Goal: Task Accomplishment & Management: Manage account settings

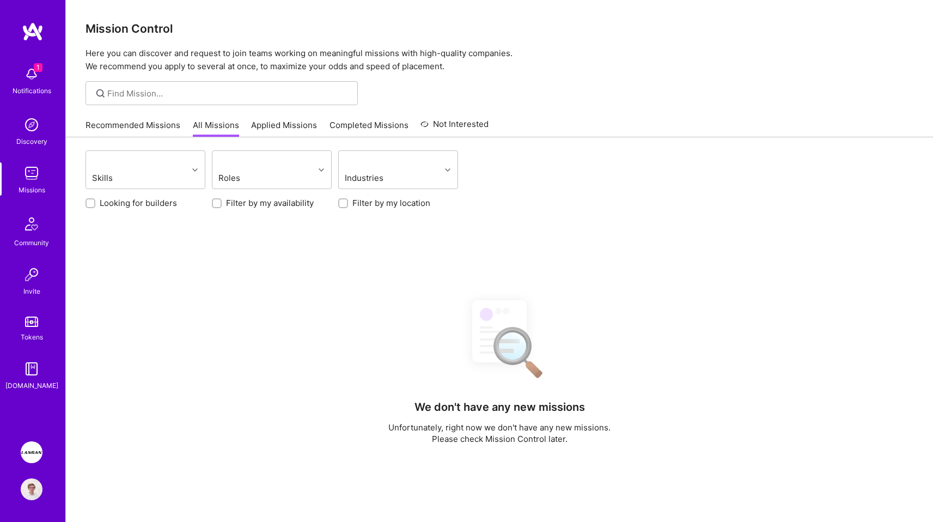
click at [23, 459] on link "[PERSON_NAME]: AI-Copilot for Environmental Site Assessment" at bounding box center [31, 452] width 27 height 22
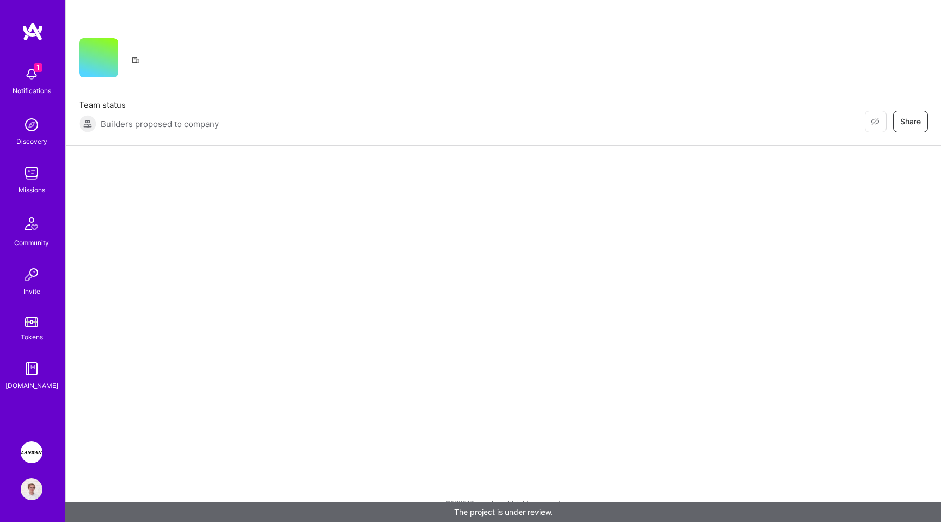
click at [26, 75] on img at bounding box center [32, 74] width 22 height 22
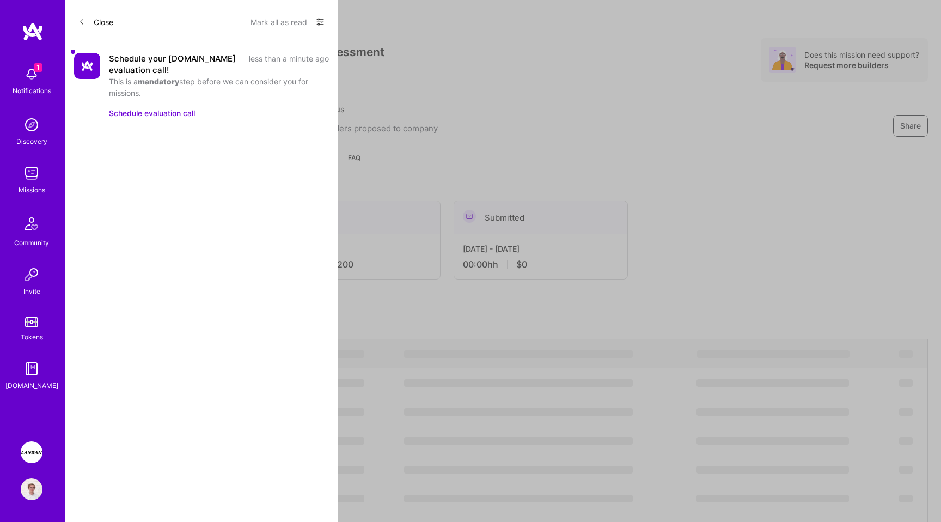
click at [398, 141] on div "1 1 Notifications Discovery Missions Community Invite Tokens A.Guide Langan: AI…" at bounding box center [470, 352] width 941 height 705
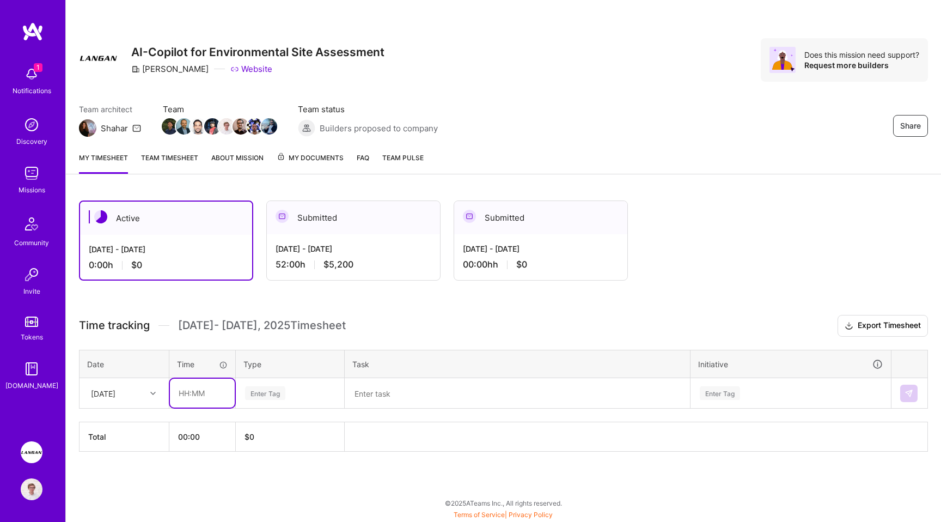
click at [199, 398] on input "text" at bounding box center [202, 392] width 65 height 29
type input "07:00"
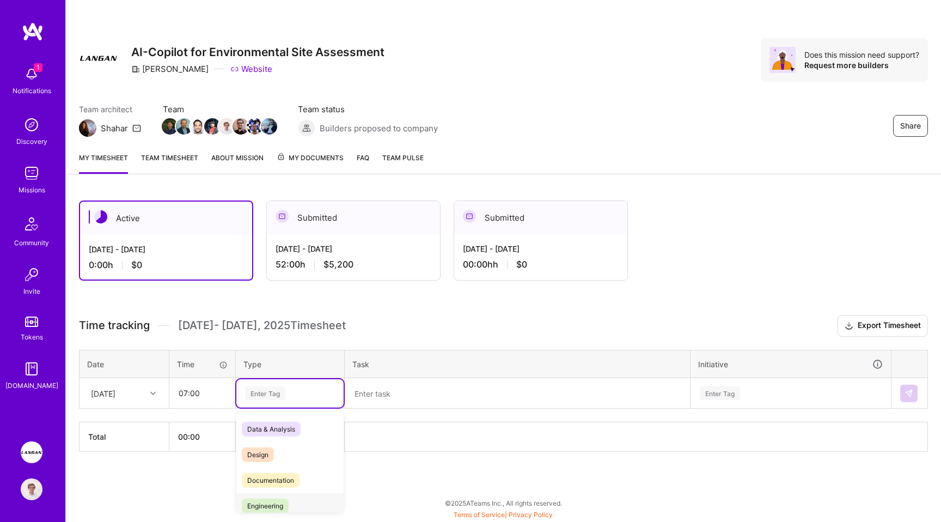
click at [292, 501] on div "Engineering" at bounding box center [289, 506] width 107 height 26
click at [395, 402] on textarea at bounding box center [517, 393] width 343 height 28
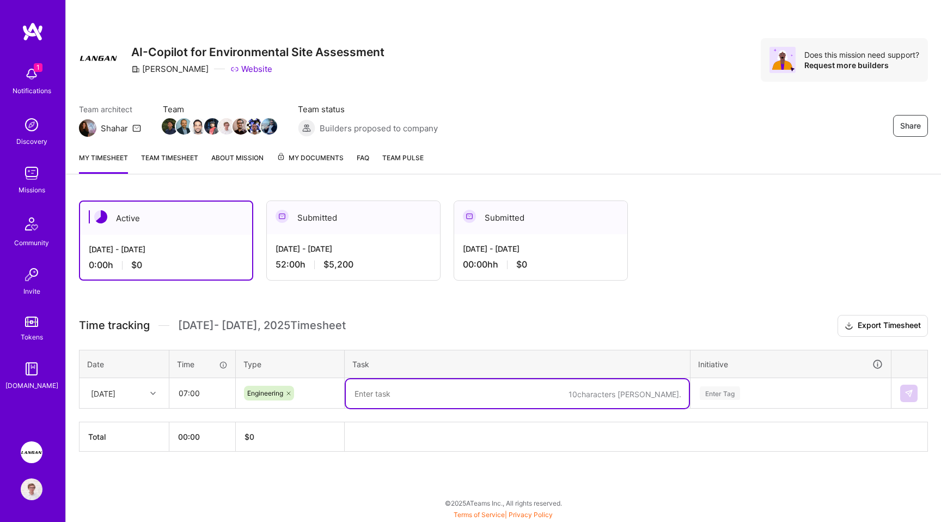
click at [337, 260] on span "$5,200" at bounding box center [338, 264] width 30 height 11
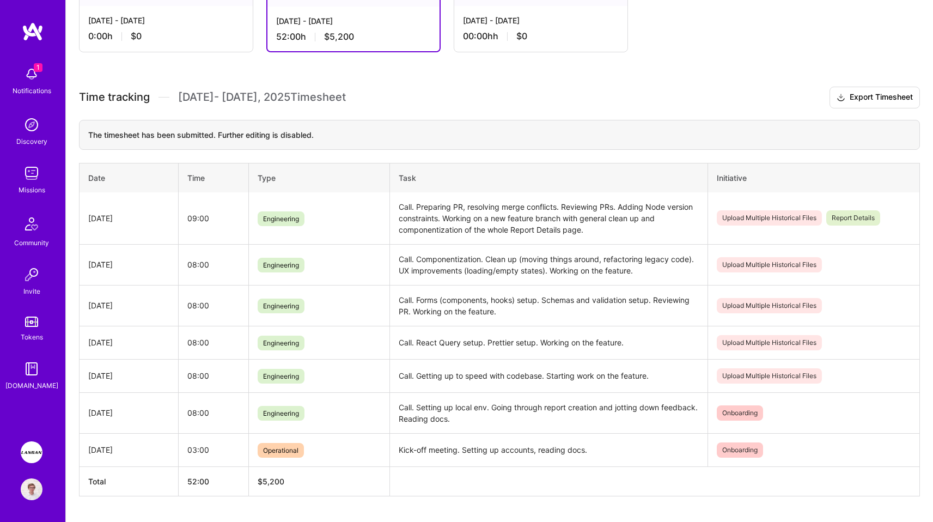
scroll to position [234, 0]
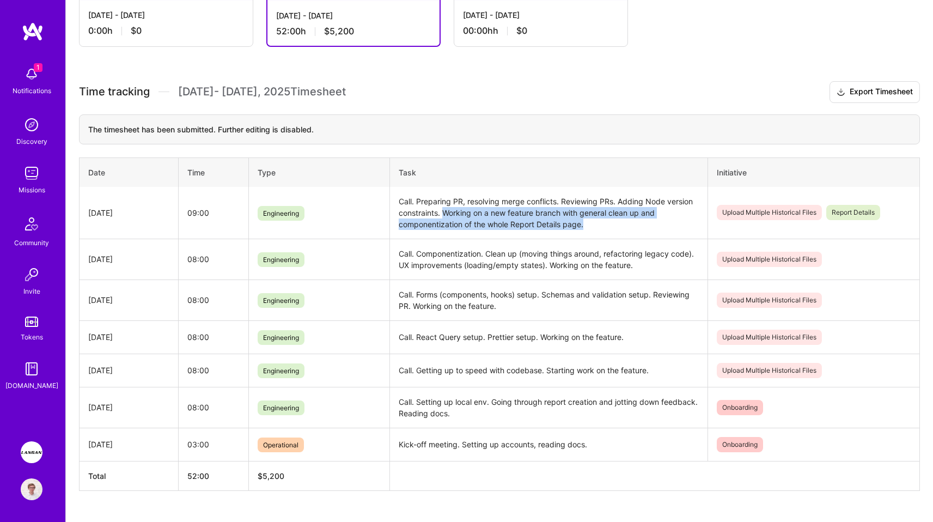
drag, startPoint x: 445, startPoint y: 210, endPoint x: 608, endPoint y: 224, distance: 163.4
click at [608, 224] on td "Call. Preparing PR, resolving merge conflicts. Reviewing PRs. Adding Node versi…" at bounding box center [548, 213] width 317 height 52
copy td "Working on a new feature branch with general clean up and componentization of t…"
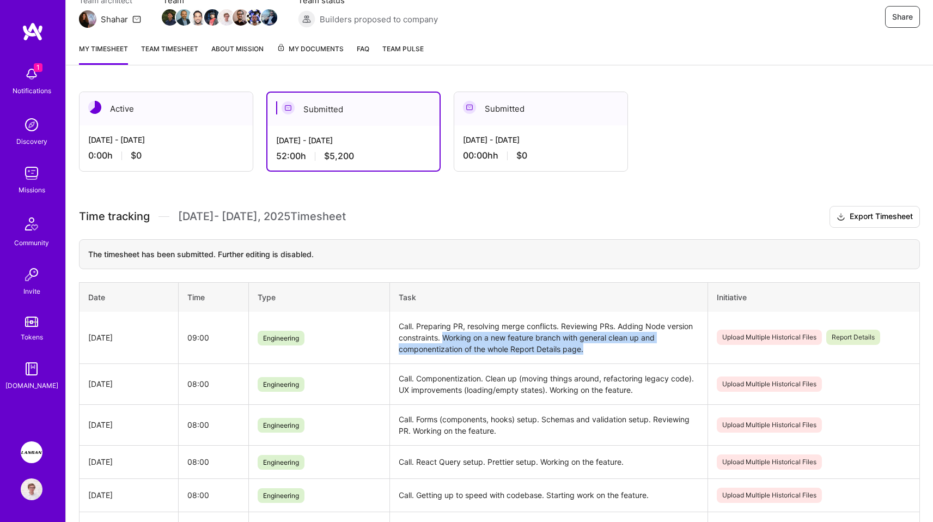
scroll to position [93, 0]
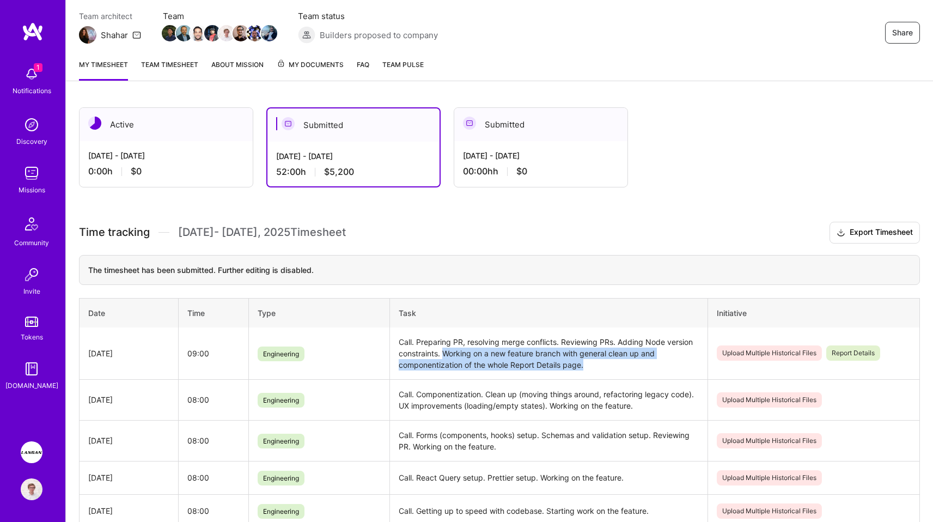
click at [189, 161] on div "[DATE] - [DATE]" at bounding box center [166, 155] width 156 height 11
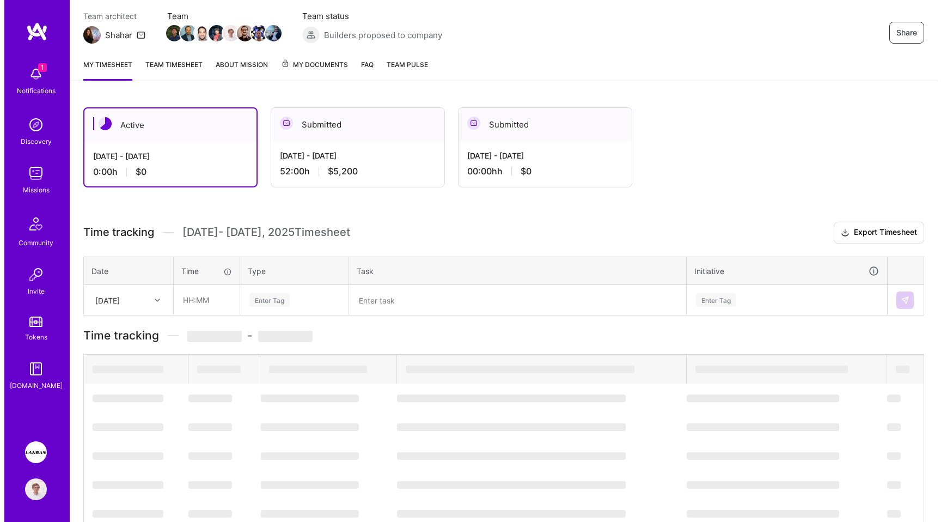
scroll to position [0, 0]
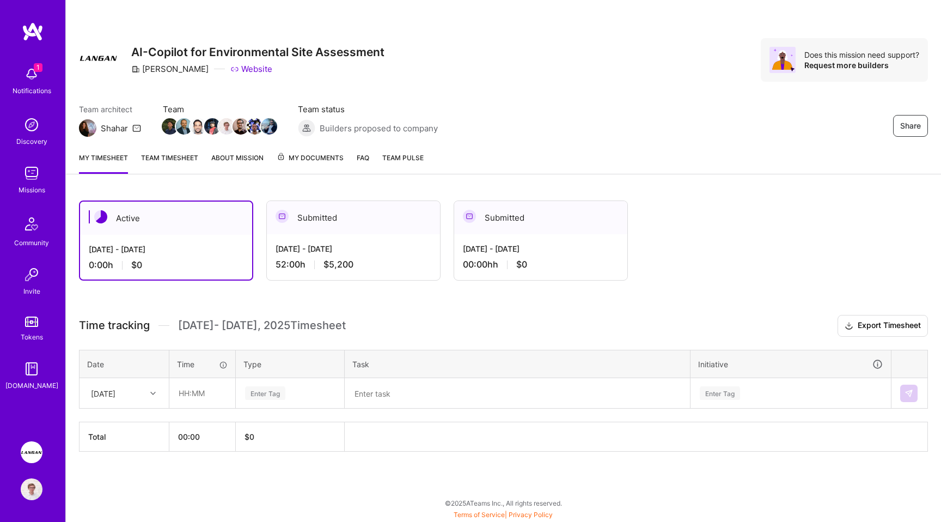
click at [399, 399] on textarea at bounding box center [517, 393] width 343 height 28
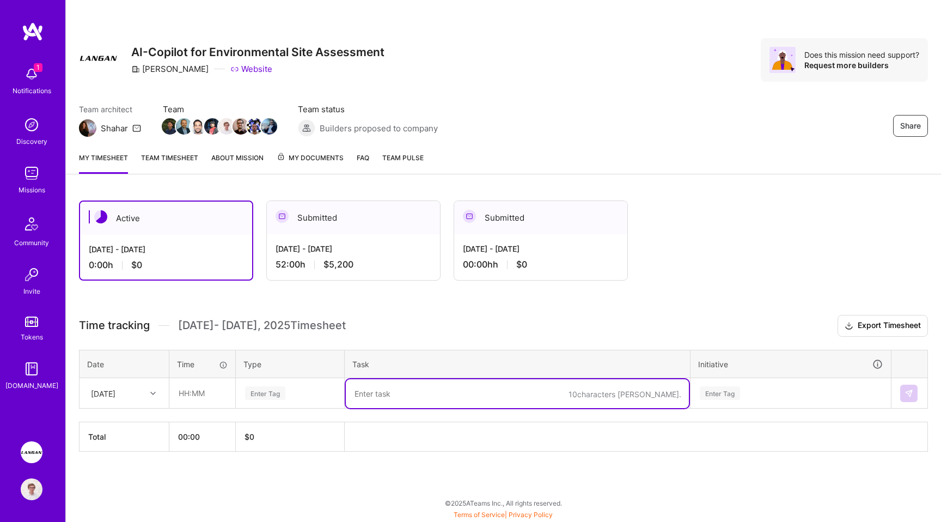
paste textarea "Working on a new feature branch with general clean up and componentization of t…"
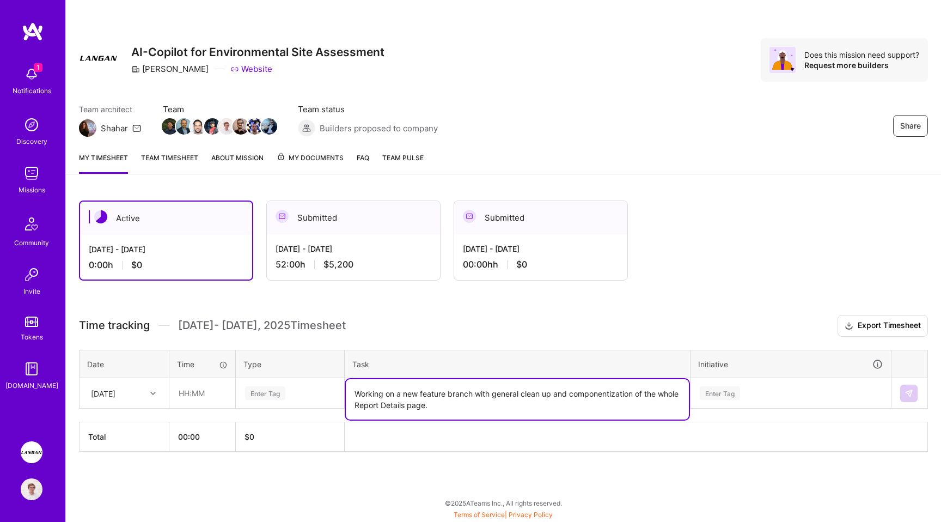
type textarea "Working on a new feature branch with general clean up and componentization of t…"
click at [714, 395] on div "Enter Tag" at bounding box center [790, 393] width 199 height 28
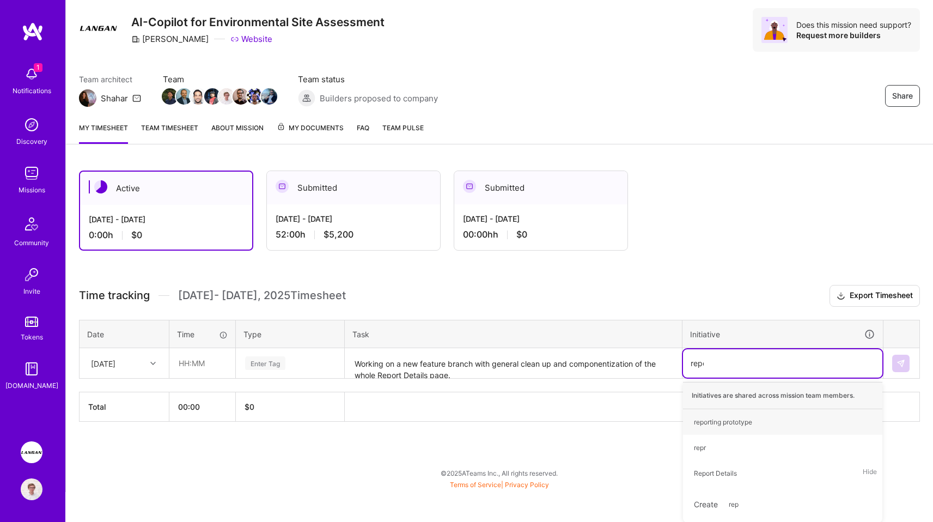
type input "repor"
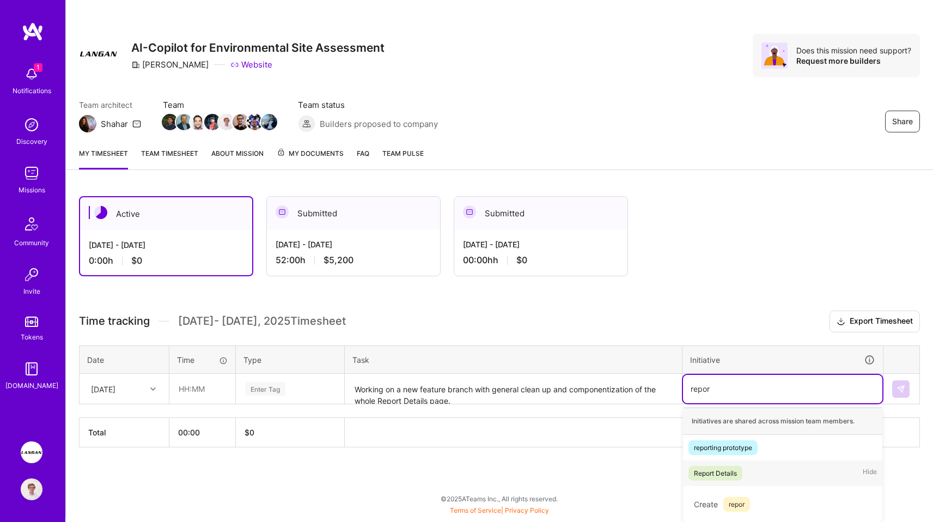
click at [713, 474] on div "Report Details" at bounding box center [715, 472] width 43 height 11
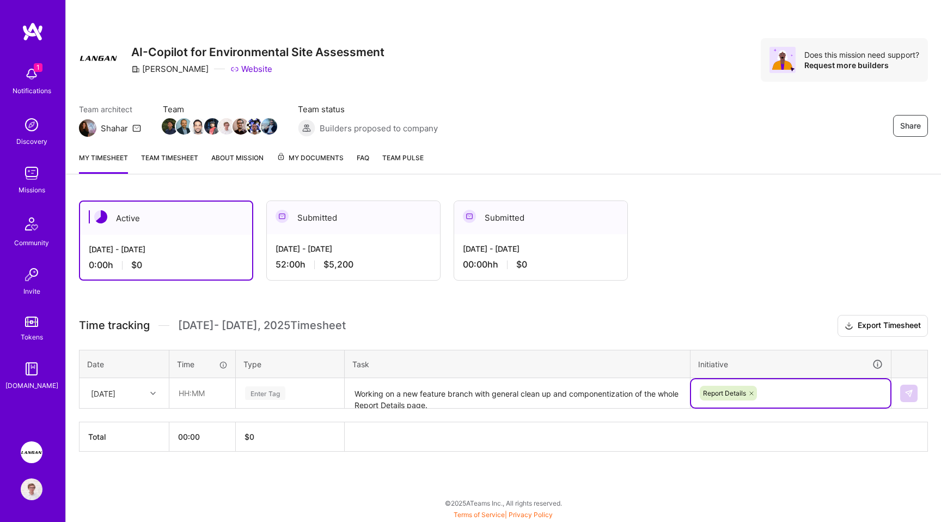
click at [476, 403] on textarea "Working on a new feature branch with general clean up and componentization of t…" at bounding box center [517, 393] width 343 height 29
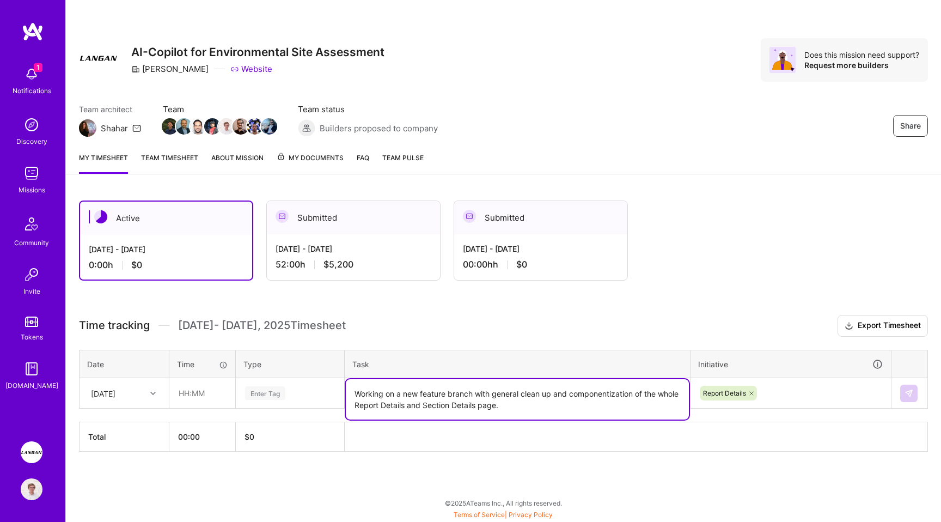
click at [492, 399] on textarea "Working on a new feature branch with general clean up and componentization of t…" at bounding box center [517, 399] width 343 height 40
click at [430, 405] on textarea "Working on a new feature branch with general clean up and componentization of t…" at bounding box center [517, 399] width 343 height 40
click at [504, 405] on textarea "Working on a new feature branch with general clean up and componentization of t…" at bounding box center [517, 399] width 343 height 40
type textarea "Working on a new feature branch with general clean up and componentization of t…"
click at [537, 409] on textarea "Working on a new feature branch with general clean up and componentization of t…" at bounding box center [517, 399] width 343 height 40
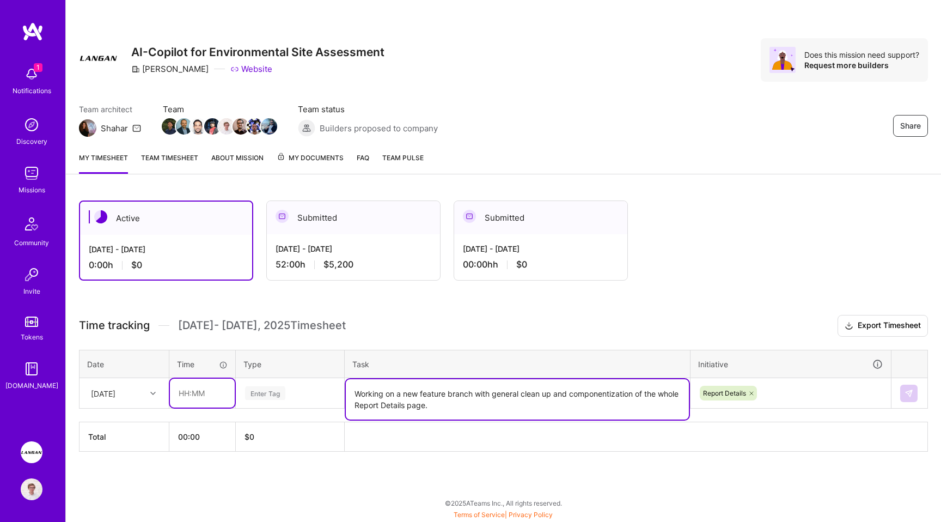
click at [214, 392] on input "text" at bounding box center [202, 392] width 65 height 29
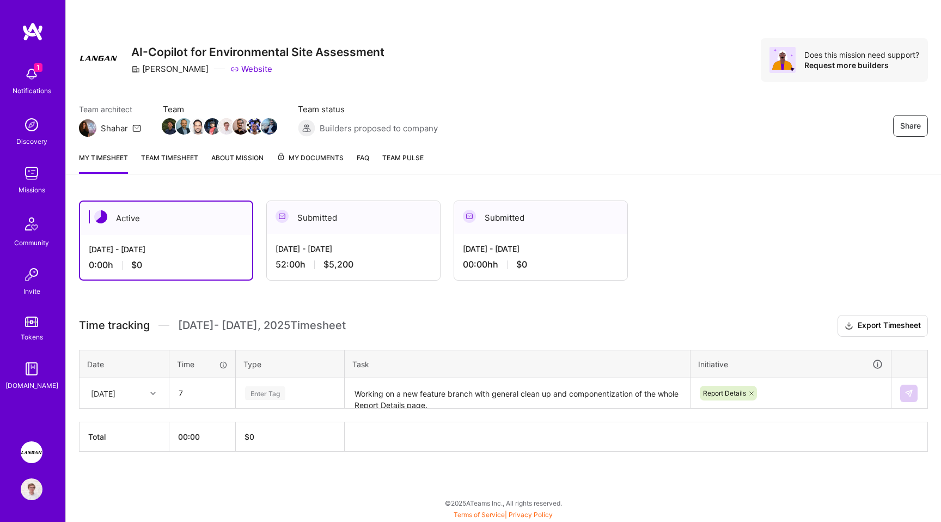
type input "07:00"
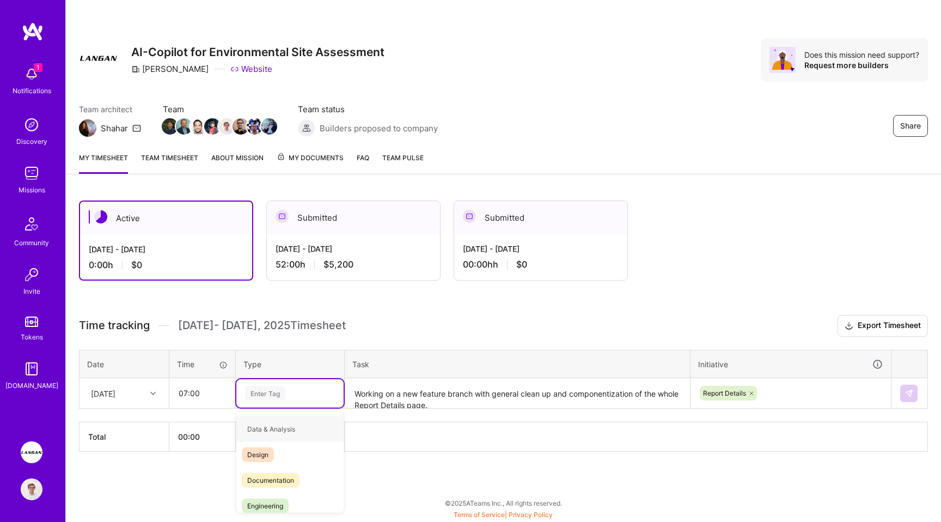
type input "e"
click at [264, 480] on span "Engineering" at bounding box center [265, 480] width 47 height 15
click at [909, 397] on button at bounding box center [908, 392] width 17 height 17
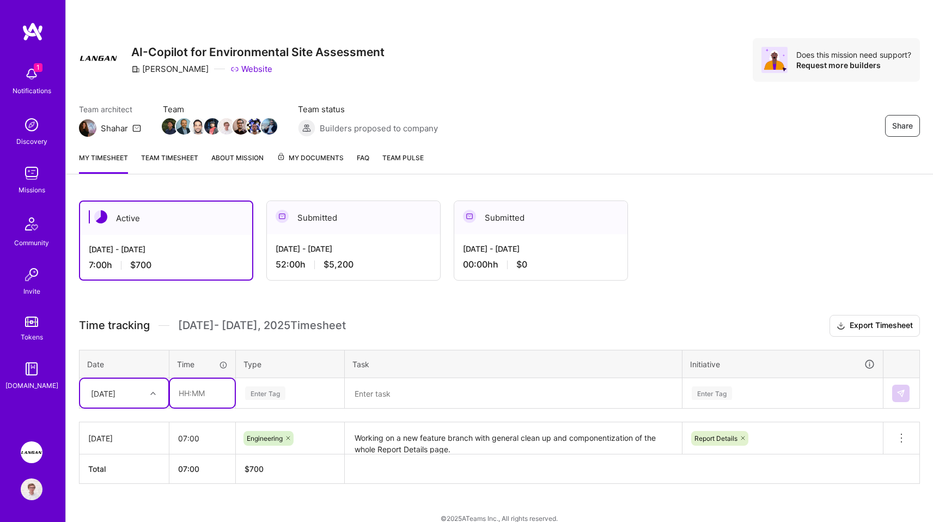
click at [201, 399] on input "text" at bounding box center [202, 392] width 65 height 29
type input "10:00"
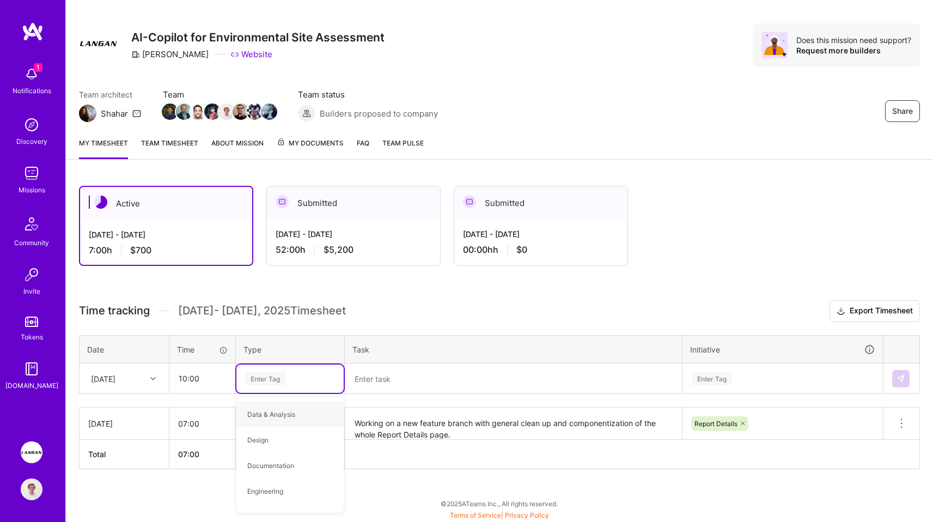
click at [130, 384] on div "[DATE]" at bounding box center [115, 378] width 60 height 18
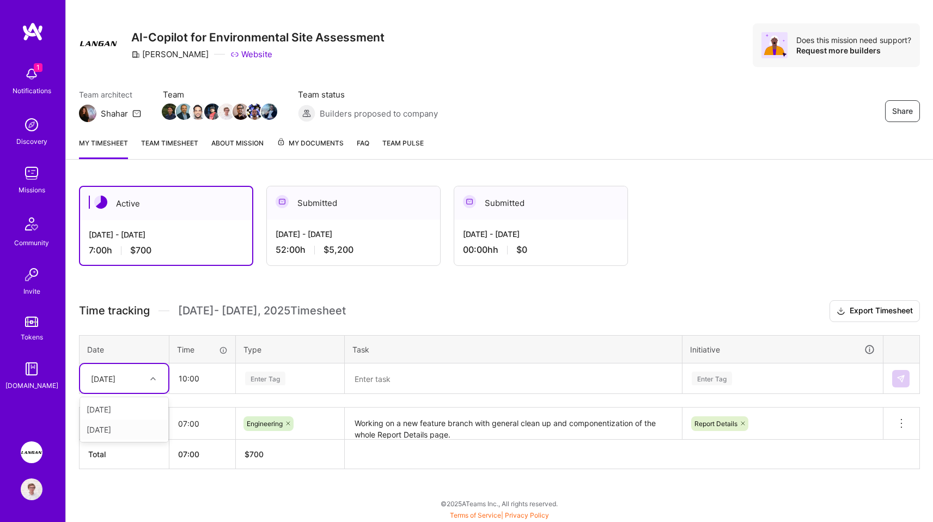
click at [134, 428] on div "[DATE]" at bounding box center [124, 429] width 88 height 20
click at [147, 369] on div at bounding box center [154, 378] width 17 height 18
click at [132, 425] on div "[DATE]" at bounding box center [124, 429] width 88 height 20
click at [271, 379] on div "Enter Tag" at bounding box center [265, 378] width 40 height 17
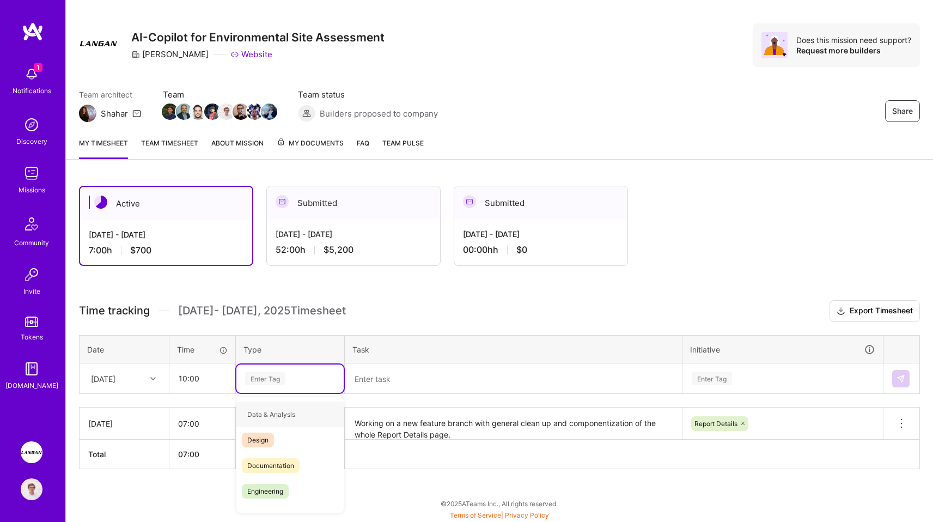
type input "e"
click at [278, 456] on div "Engineering" at bounding box center [289, 465] width 107 height 26
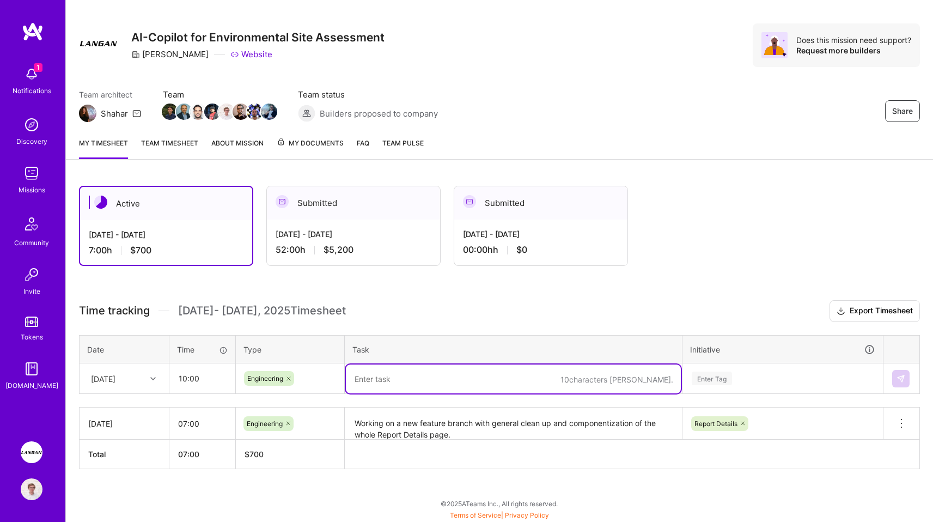
paste textarea "Working on a new feature branch with general clean up and componentization of t…"
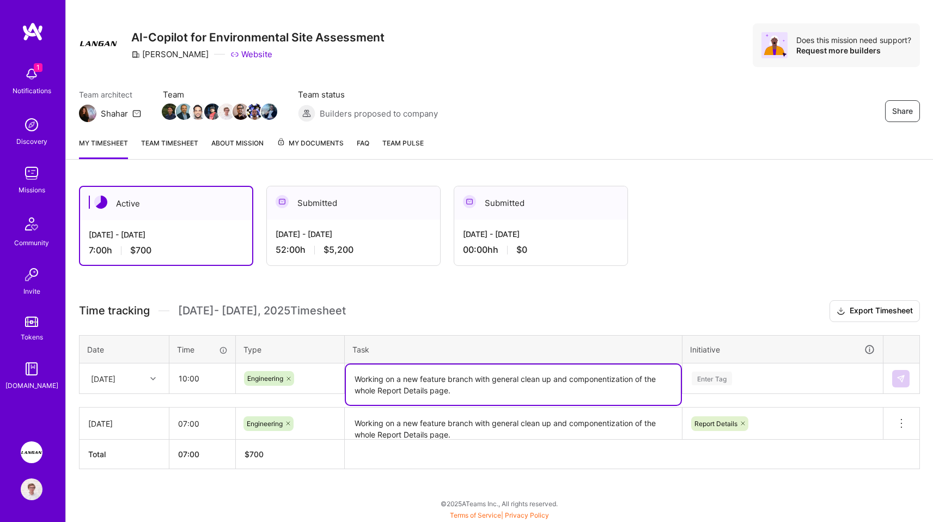
type textarea "Working on a new feature branch with general clean up and componentization of t…"
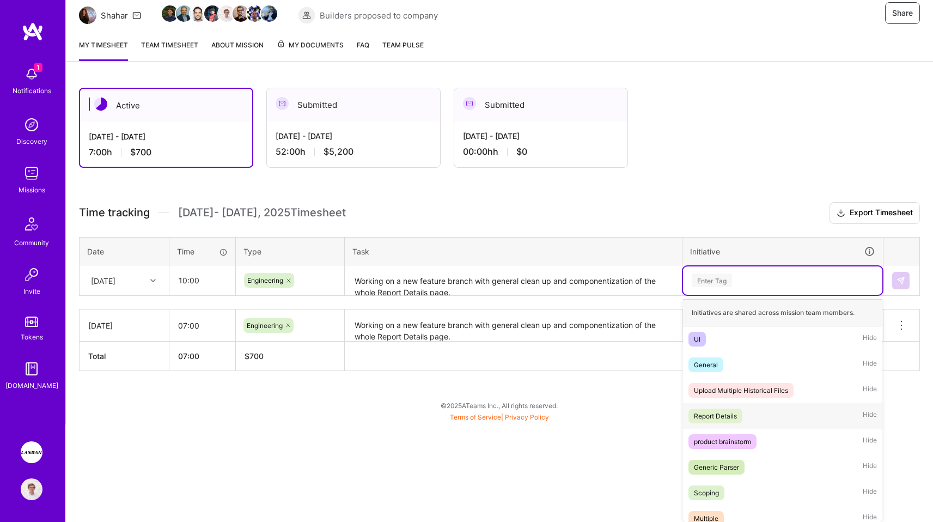
click at [740, 424] on div "Report Details Hide" at bounding box center [782, 416] width 199 height 26
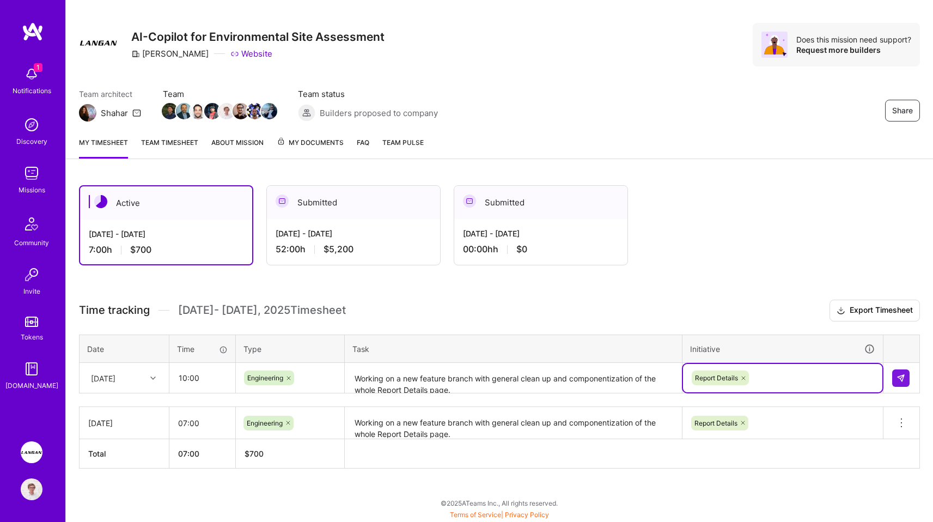
scroll to position [15, 0]
click at [895, 377] on button at bounding box center [900, 378] width 17 height 17
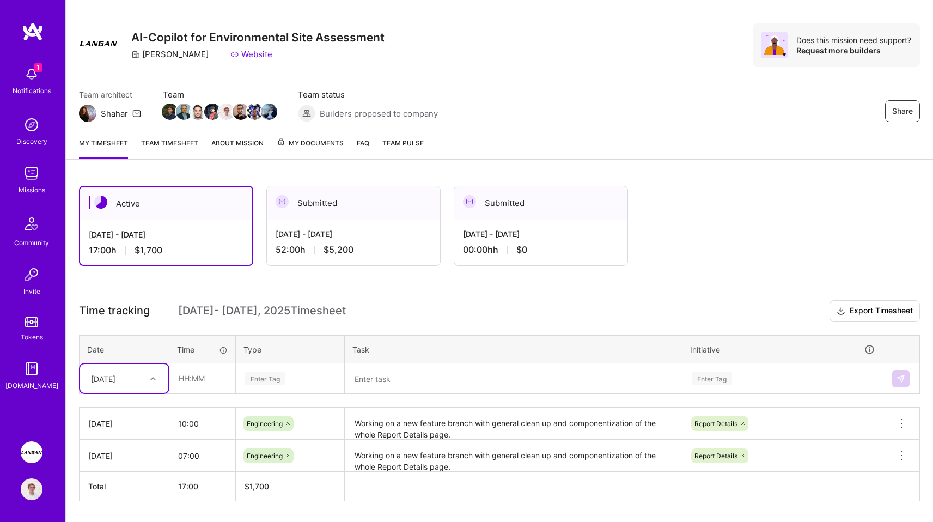
click at [136, 369] on div "[DATE]" at bounding box center [115, 378] width 60 height 18
click at [129, 426] on div "[DATE]" at bounding box center [124, 429] width 88 height 20
click at [194, 385] on input "text" at bounding box center [202, 378] width 65 height 29
type input "08:00"
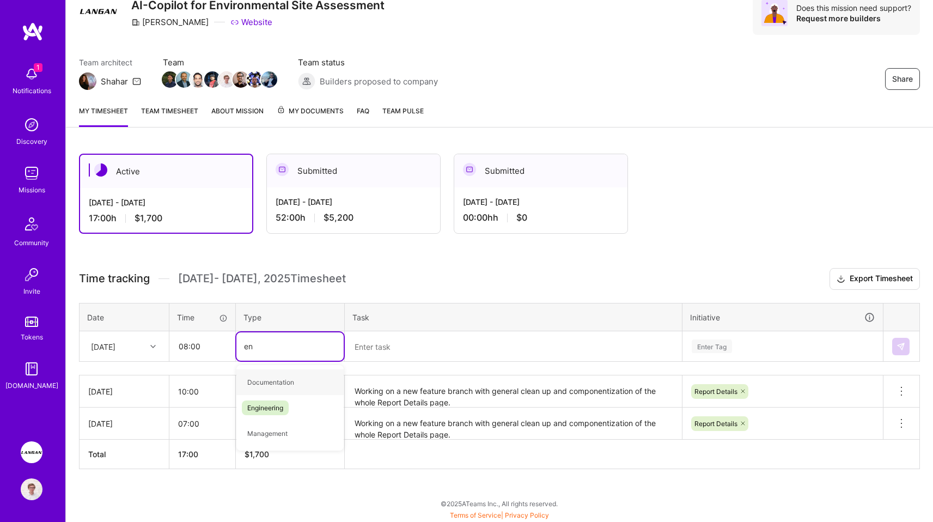
type input "eng"
click at [252, 389] on div "Engineering" at bounding box center [289, 382] width 107 height 26
click at [219, 345] on input "08:00" at bounding box center [202, 346] width 65 height 29
click at [374, 335] on textarea at bounding box center [513, 346] width 335 height 29
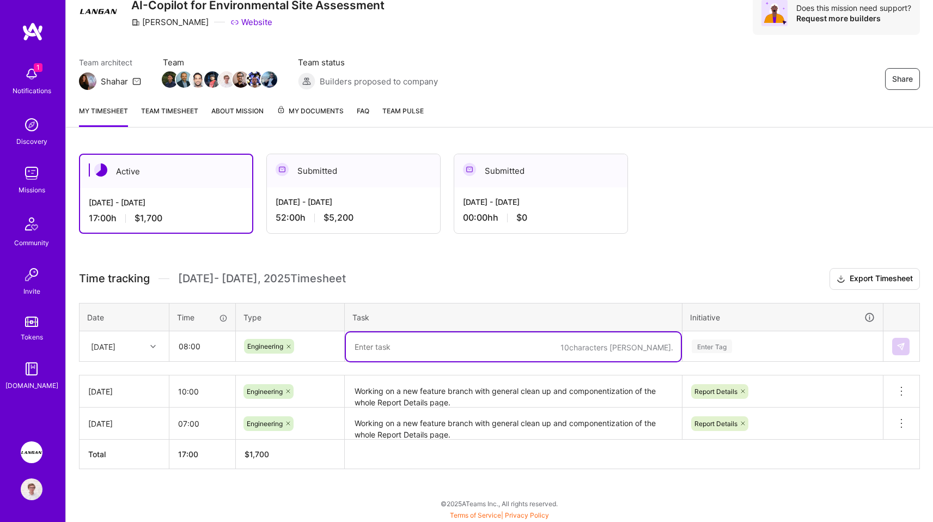
paste textarea "Working on a new feature branch with general clean up and componentization of t…"
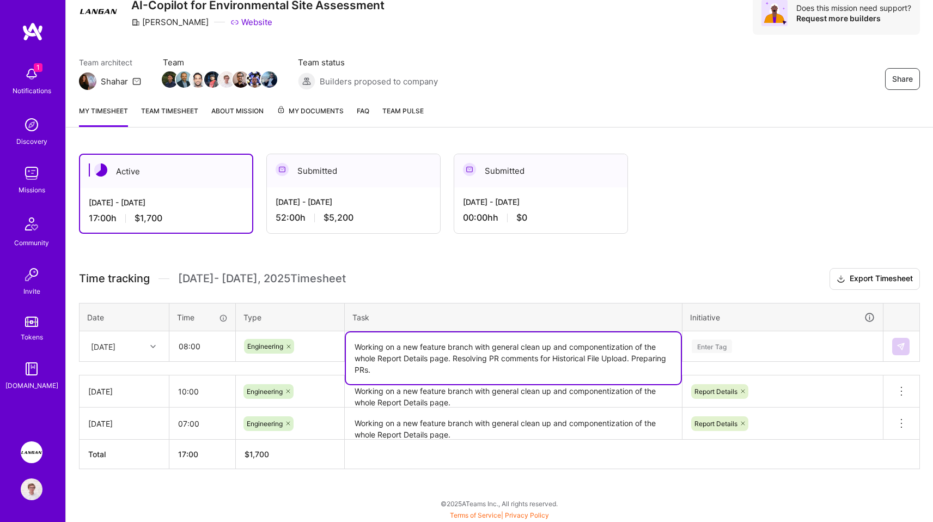
type textarea "Working on a new feature branch with general clean up and componentization of t…"
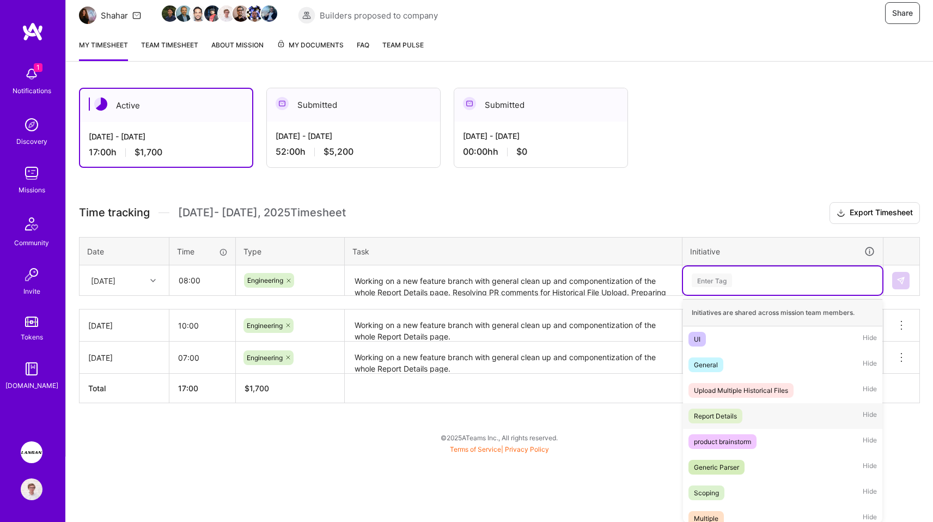
click at [740, 419] on span "Report Details" at bounding box center [715, 415] width 54 height 15
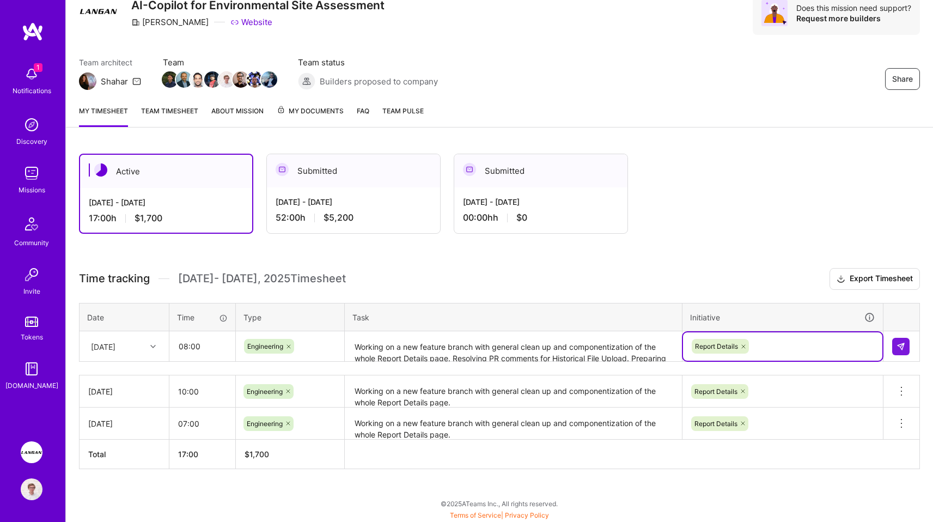
click at [763, 339] on div "option Report Details, selected. Select is focused ,type to refine list, press …" at bounding box center [782, 346] width 199 height 28
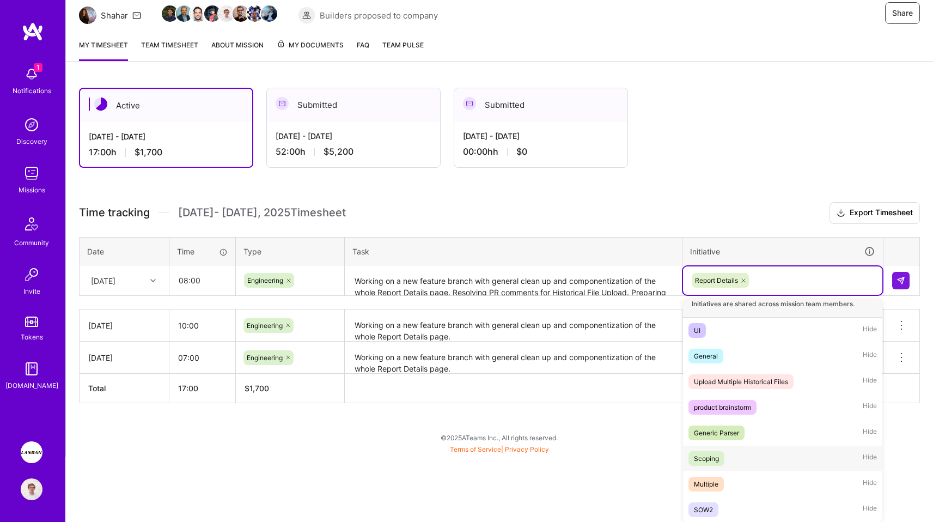
scroll to position [0, 0]
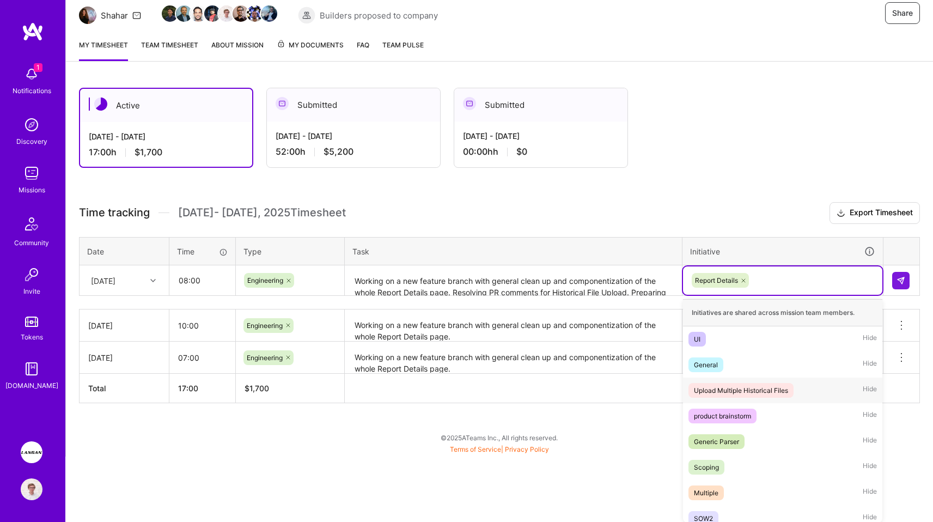
click at [775, 390] on div "Upload Multiple Historical Files" at bounding box center [741, 389] width 94 height 11
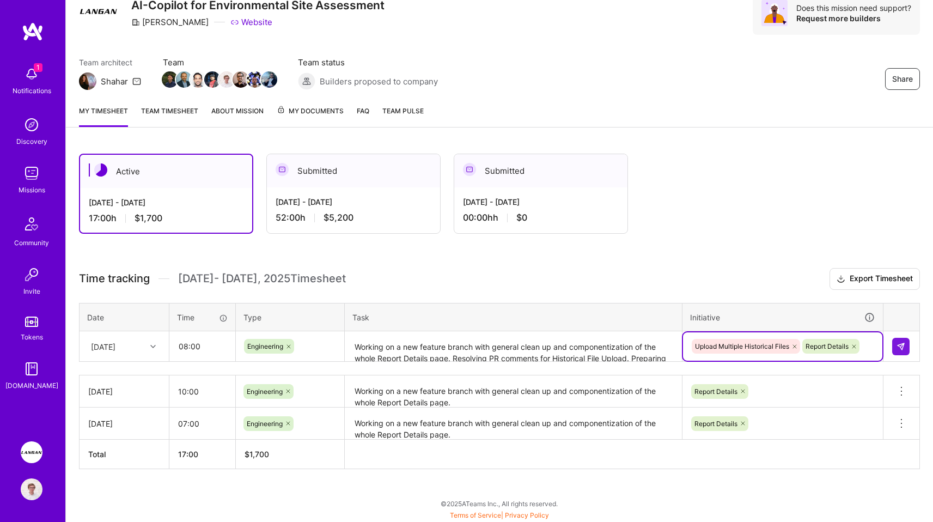
click at [873, 345] on div "option Upload Multiple Historical Files, selected. Select is focused ,type to r…" at bounding box center [782, 346] width 199 height 28
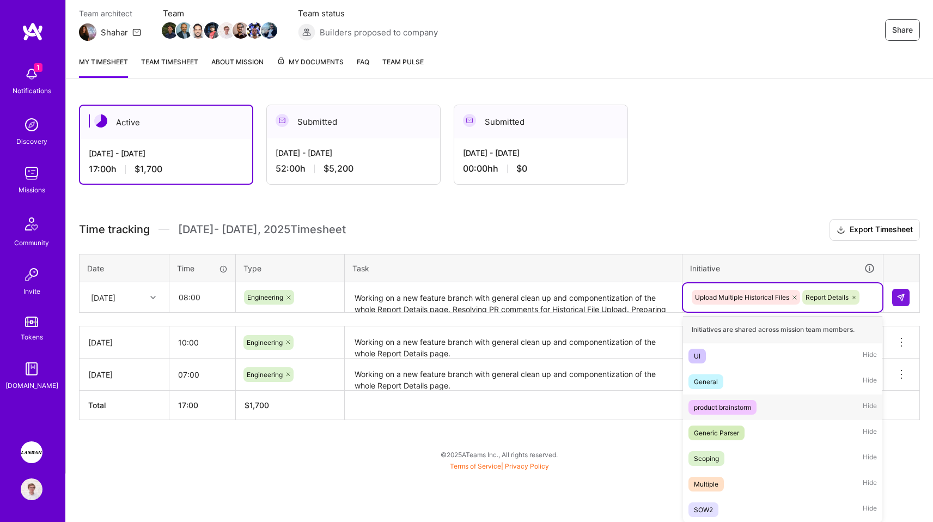
click at [873, 406] on span "Hide" at bounding box center [869, 407] width 14 height 15
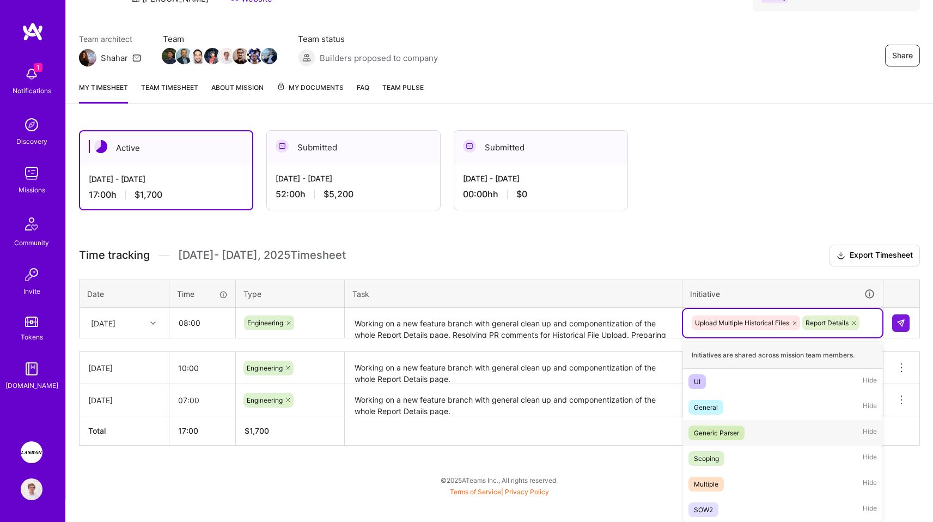
click at [871, 433] on span "Hide" at bounding box center [869, 432] width 14 height 15
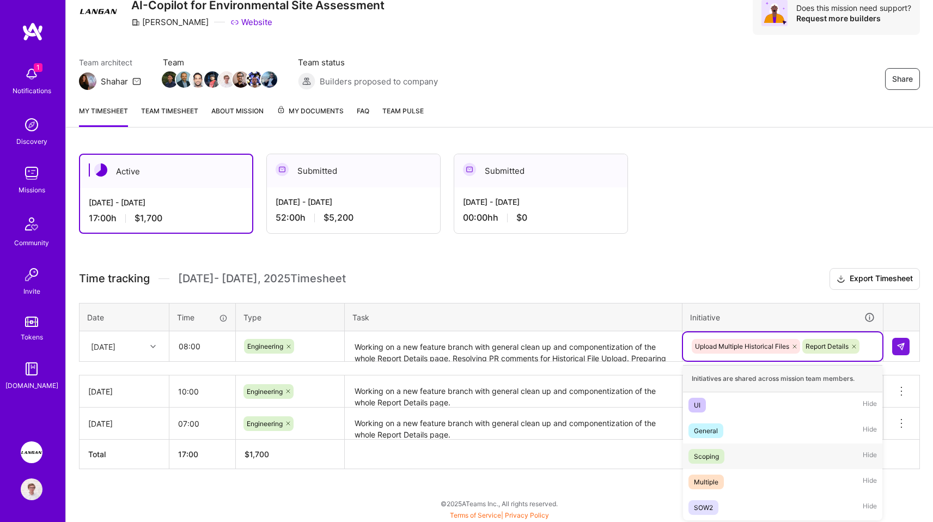
click at [872, 458] on span "Hide" at bounding box center [869, 456] width 14 height 15
click at [871, 480] on span "Hide" at bounding box center [869, 481] width 14 height 15
click at [869, 453] on span "Hide" at bounding box center [869, 456] width 14 height 15
click at [910, 348] on td at bounding box center [901, 346] width 36 height 30
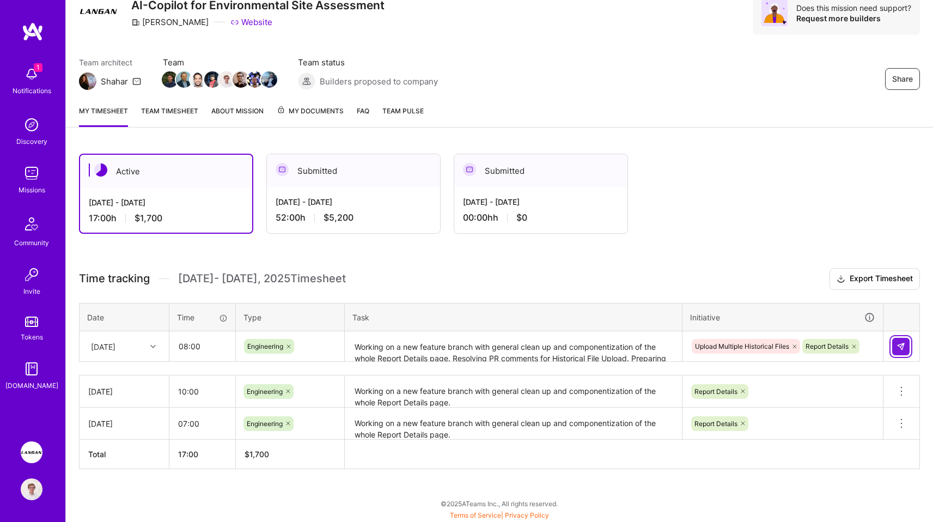
click at [901, 346] on img at bounding box center [900, 346] width 9 height 9
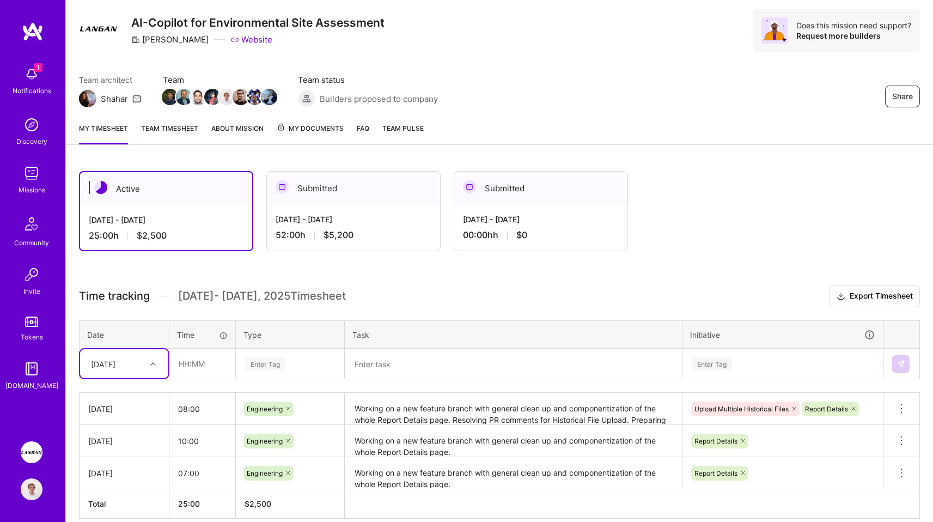
scroll to position [79, 0]
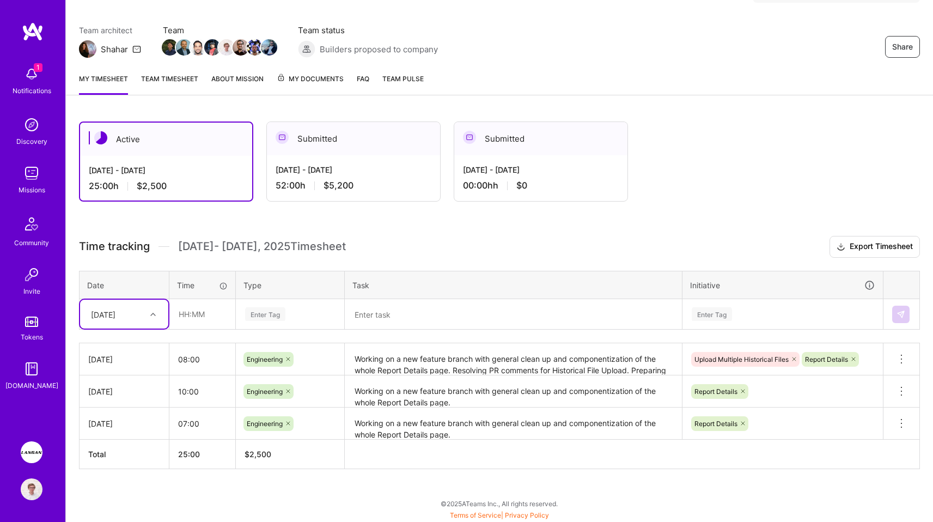
click at [170, 83] on link "Team timesheet" at bounding box center [169, 84] width 57 height 22
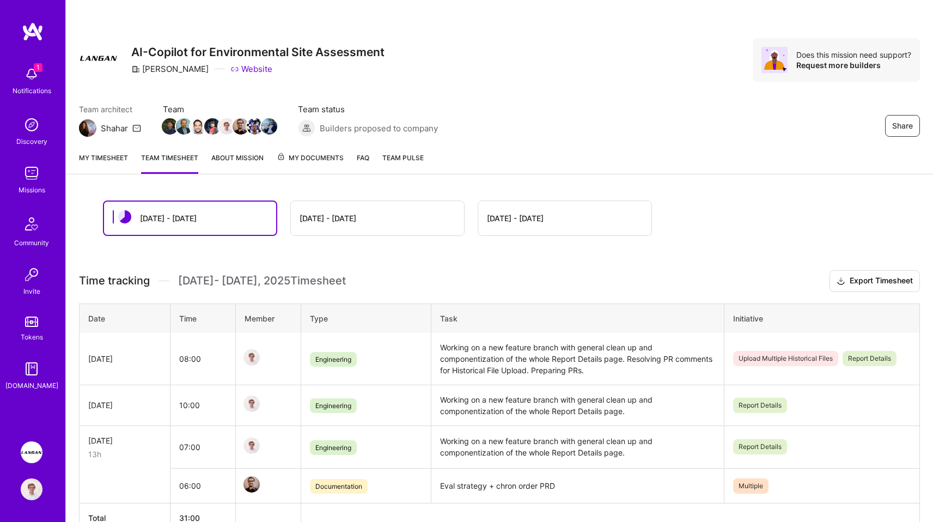
click at [367, 208] on div "[DATE] - [DATE]" at bounding box center [377, 218] width 173 height 34
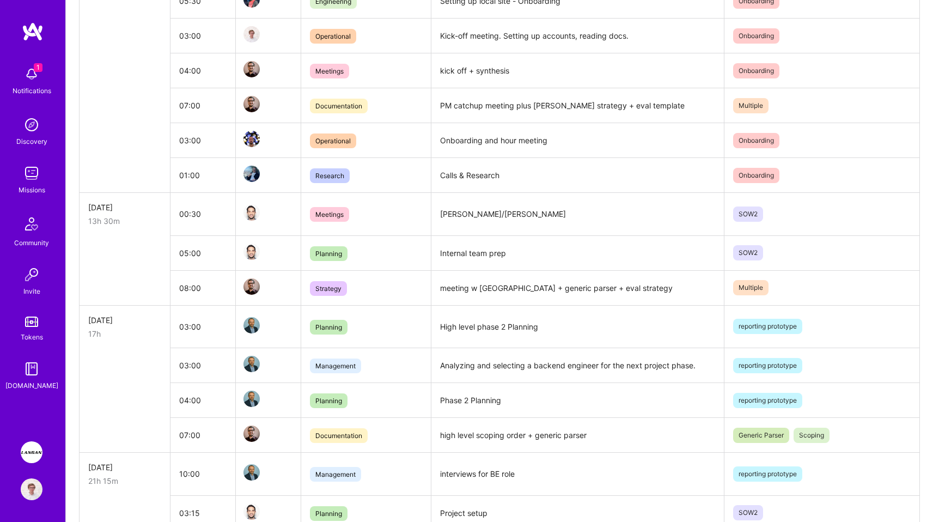
scroll to position [3664, 0]
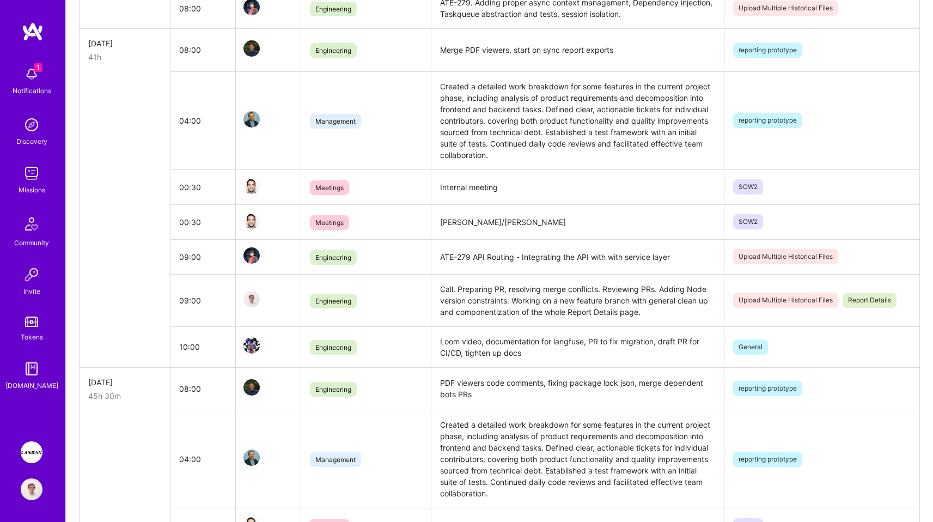
scroll to position [0, 0]
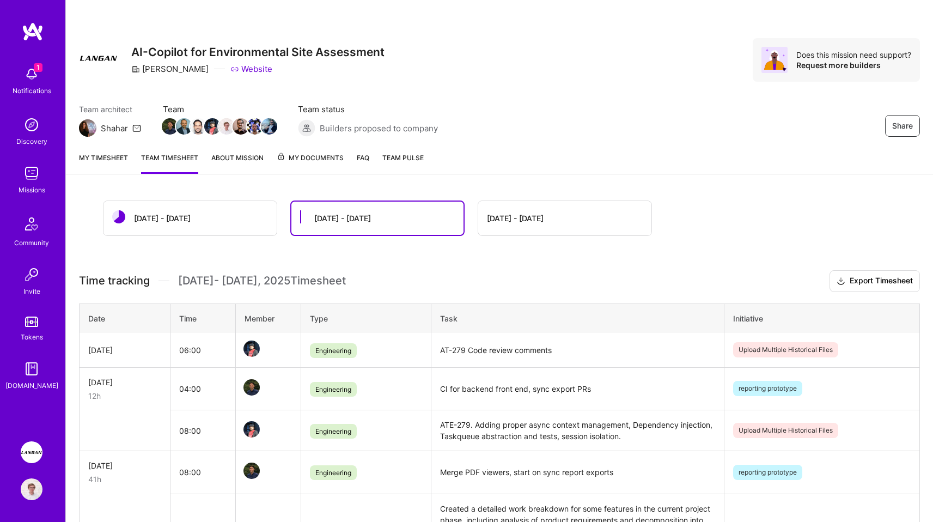
click at [183, 222] on div "[DATE] - [DATE]" at bounding box center [189, 218] width 173 height 34
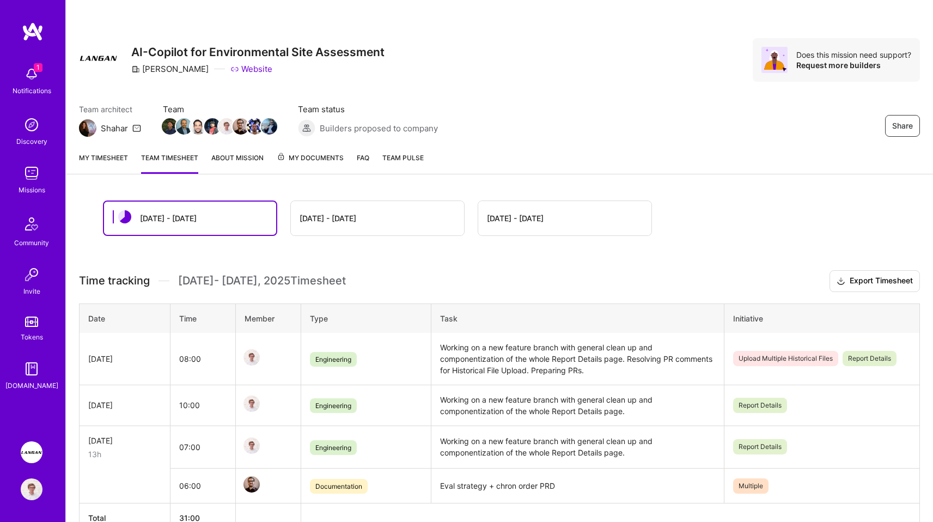
click at [403, 160] on span "Team Pulse" at bounding box center [402, 158] width 41 height 8
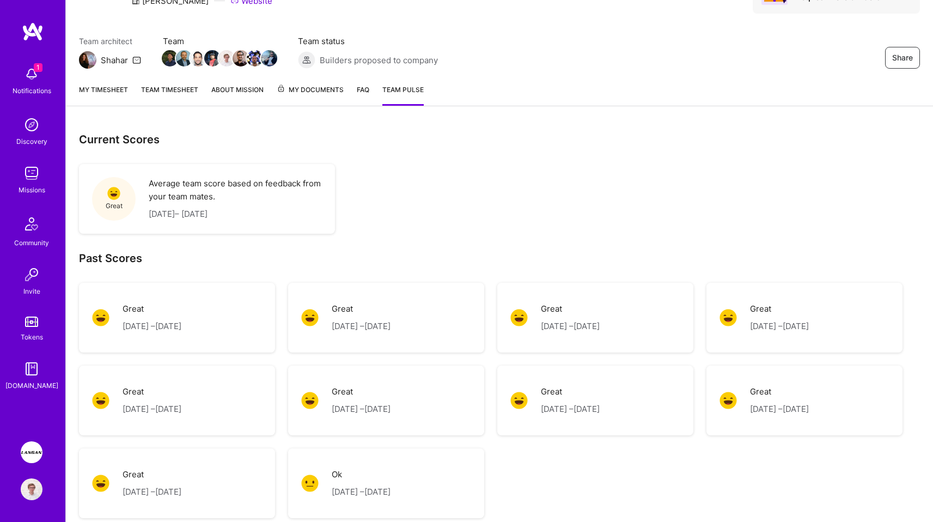
scroll to position [90, 0]
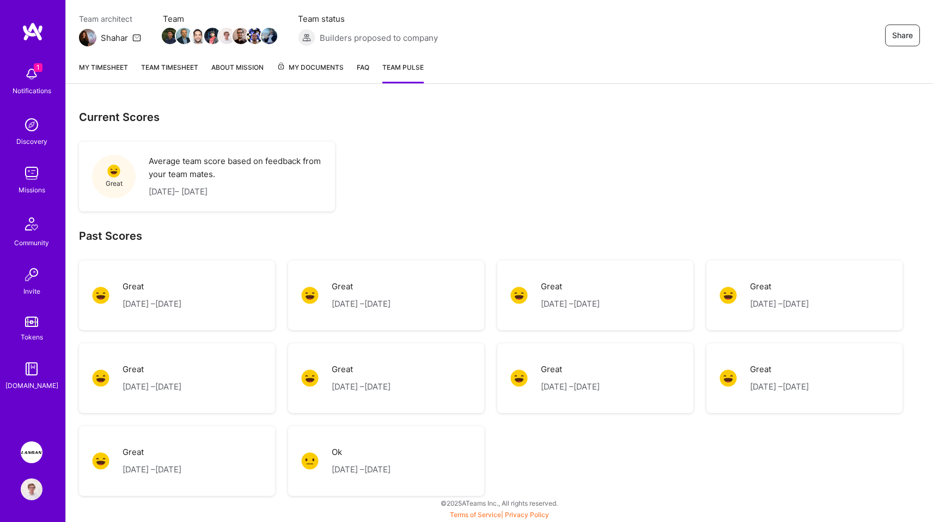
click at [265, 171] on p "Average team score based on feedback from your team mates." at bounding box center [235, 168] width 173 height 26
click at [188, 182] on div "Average team score based on feedback from your team mates. August 16, 2025 – Se…" at bounding box center [235, 177] width 173 height 44
click at [249, 62] on link "About Mission" at bounding box center [237, 73] width 52 height 22
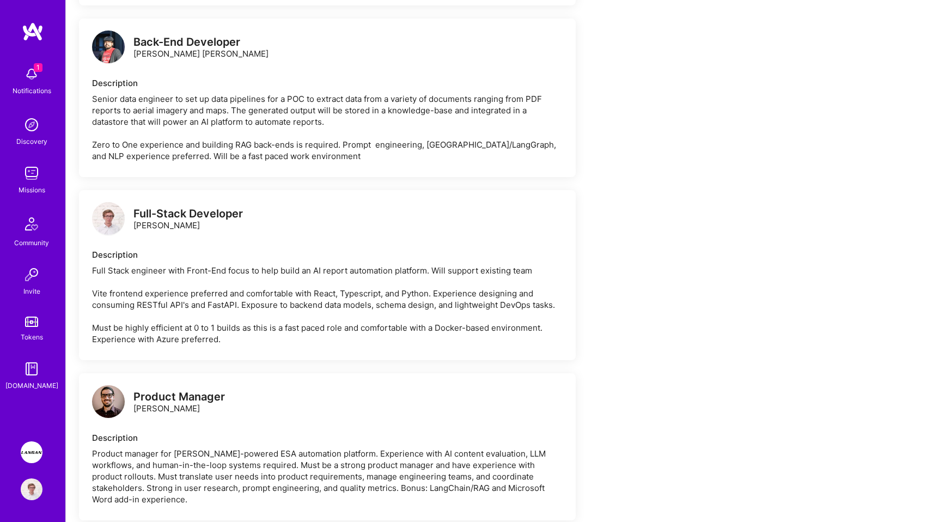
scroll to position [694, 0]
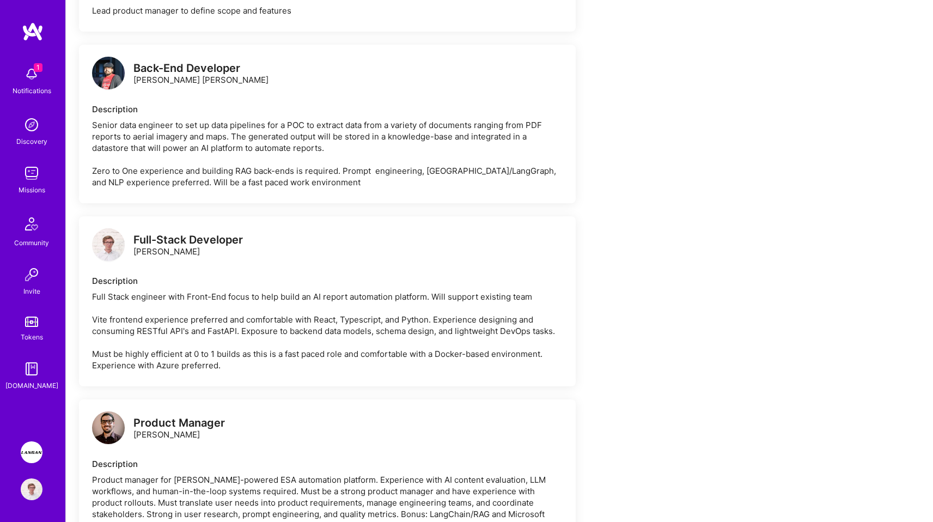
click at [100, 82] on img at bounding box center [108, 73] width 33 height 33
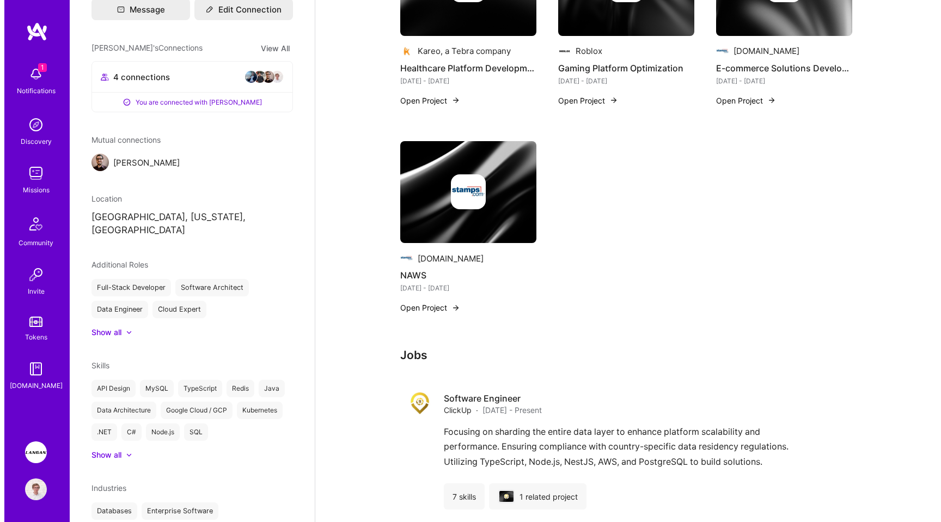
scroll to position [222, 0]
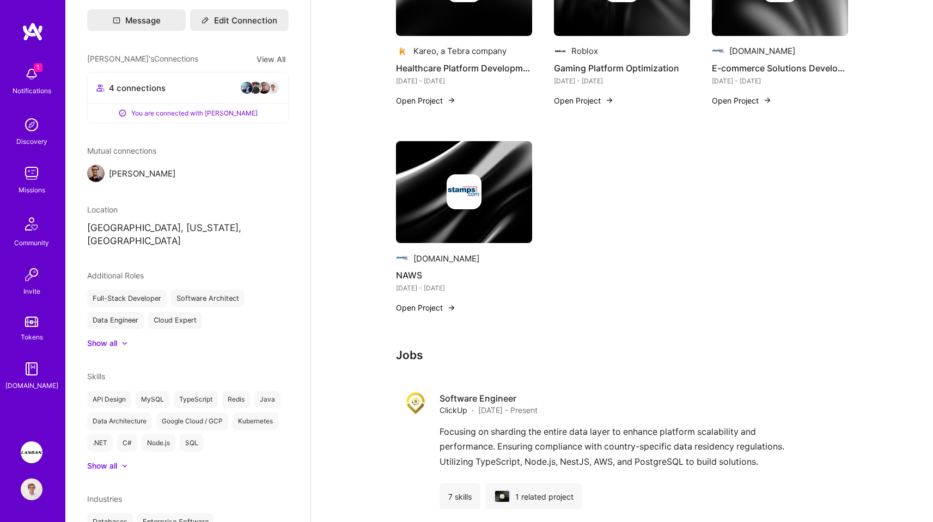
click at [41, 69] on span "1" at bounding box center [38, 67] width 9 height 9
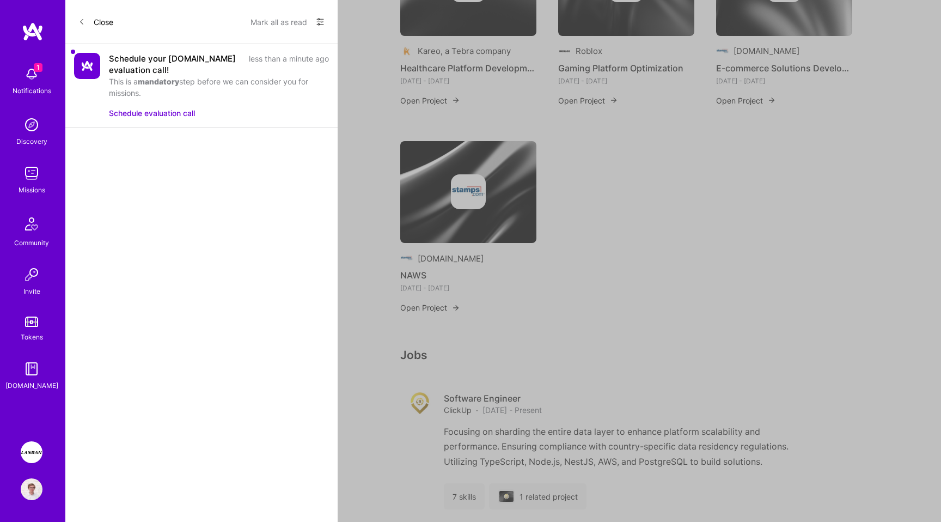
click at [24, 32] on img at bounding box center [33, 32] width 22 height 20
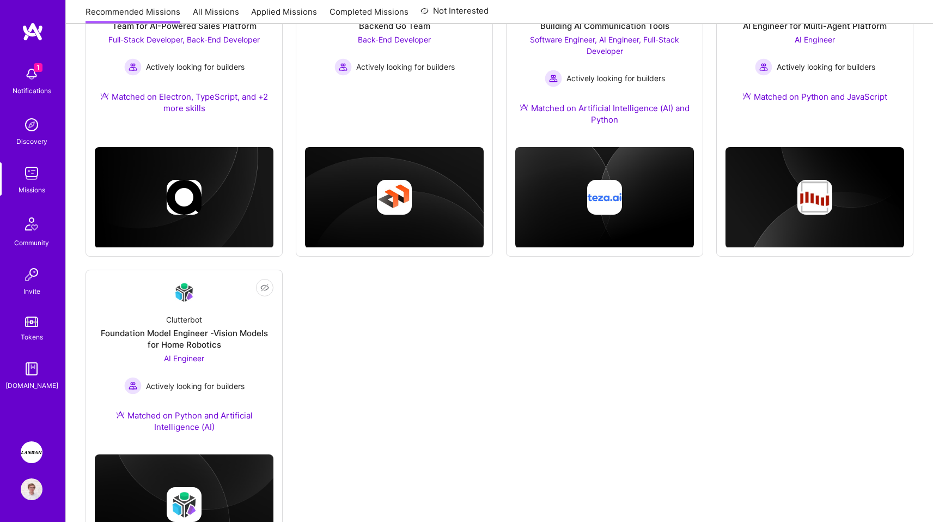
click at [551, 352] on div "Not Interested Opt Health Build the future of preventative and longevity care M…" at bounding box center [499, 115] width 828 height 898
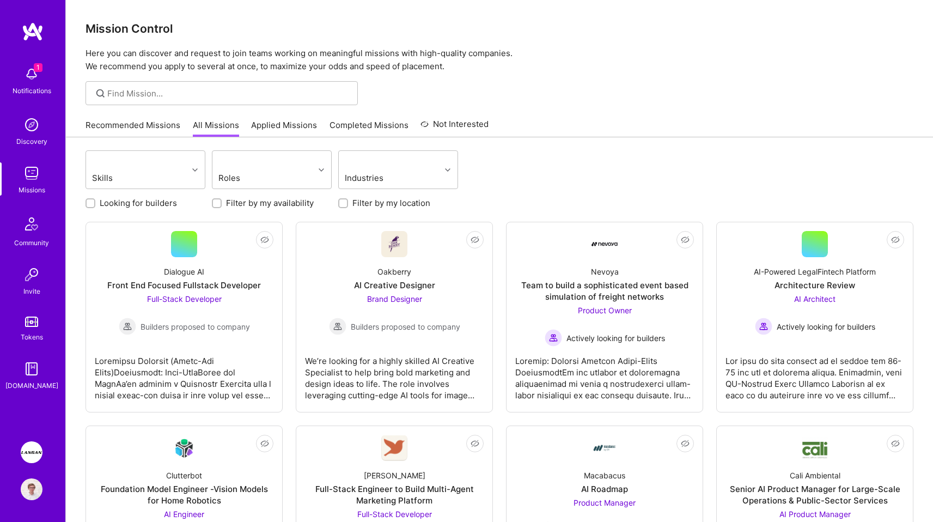
click at [33, 456] on img at bounding box center [32, 452] width 22 height 22
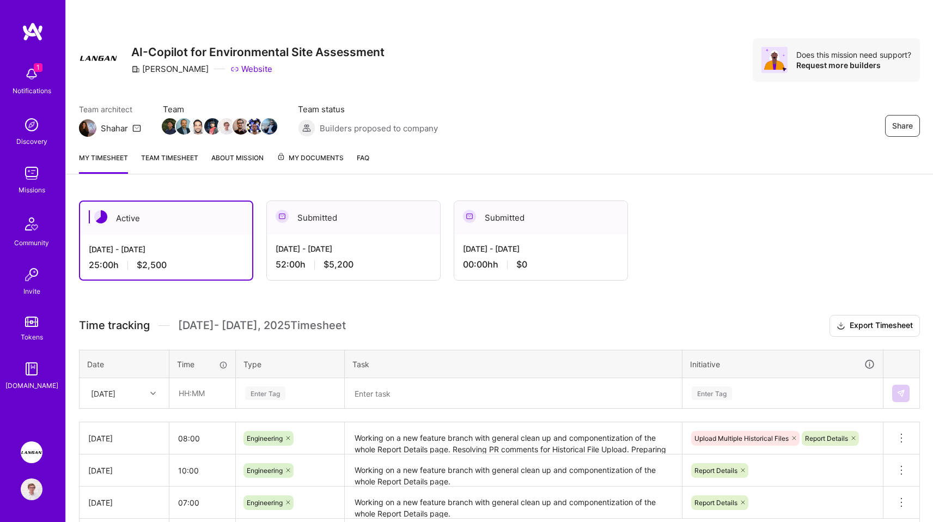
click at [234, 166] on link "About Mission" at bounding box center [237, 163] width 52 height 22
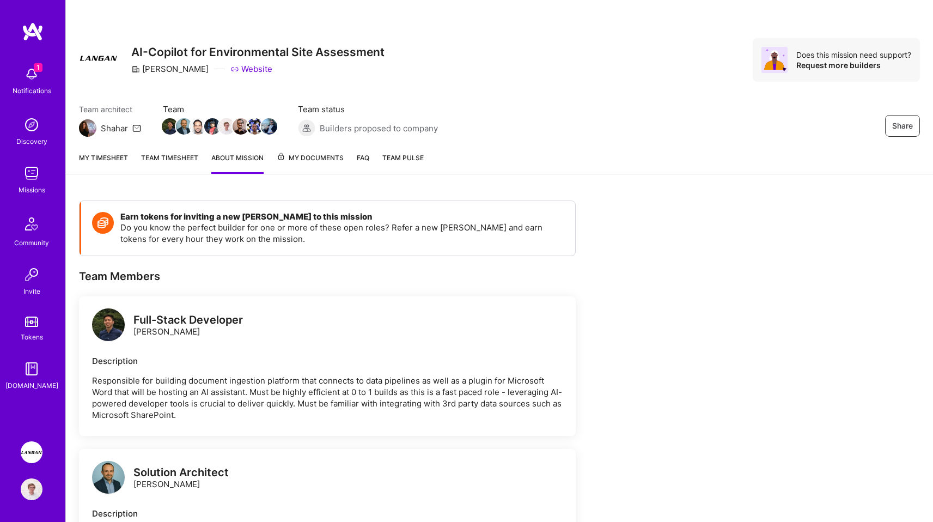
click at [296, 155] on span "My Documents" at bounding box center [310, 158] width 67 height 12
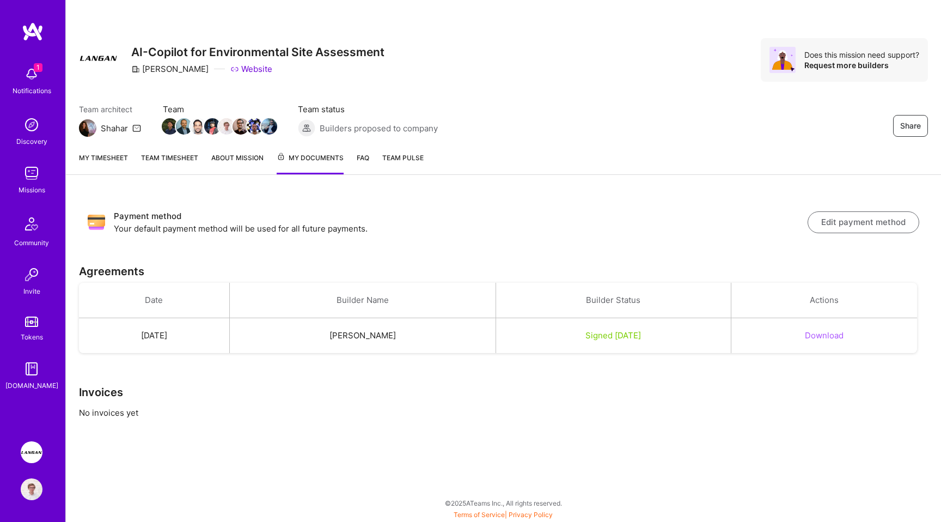
click at [106, 167] on link "My timesheet" at bounding box center [103, 163] width 49 height 22
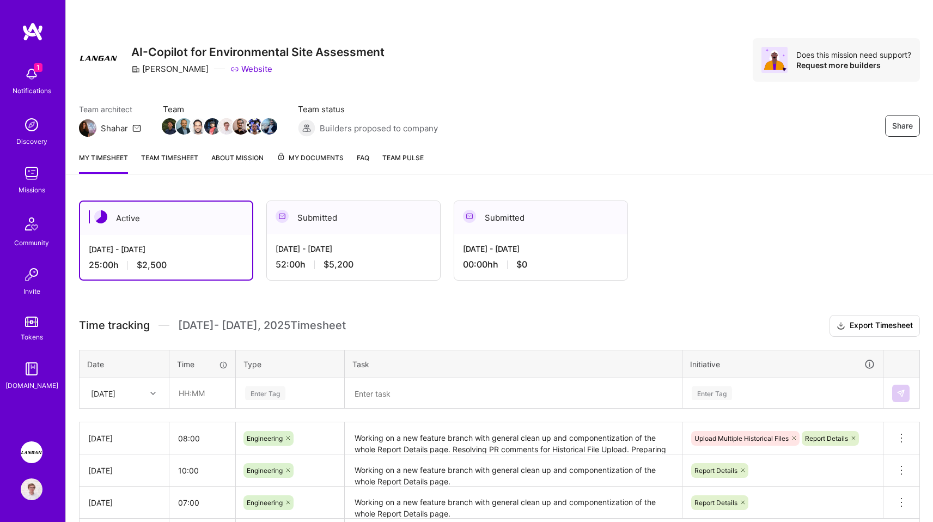
click at [367, 231] on div "Submitted" at bounding box center [353, 217] width 173 height 33
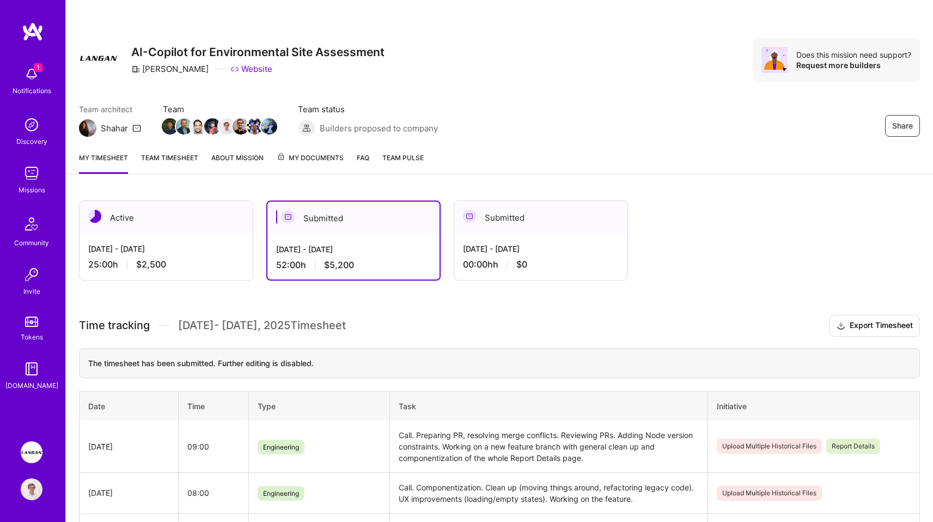
click at [230, 161] on link "About Mission" at bounding box center [237, 163] width 52 height 22
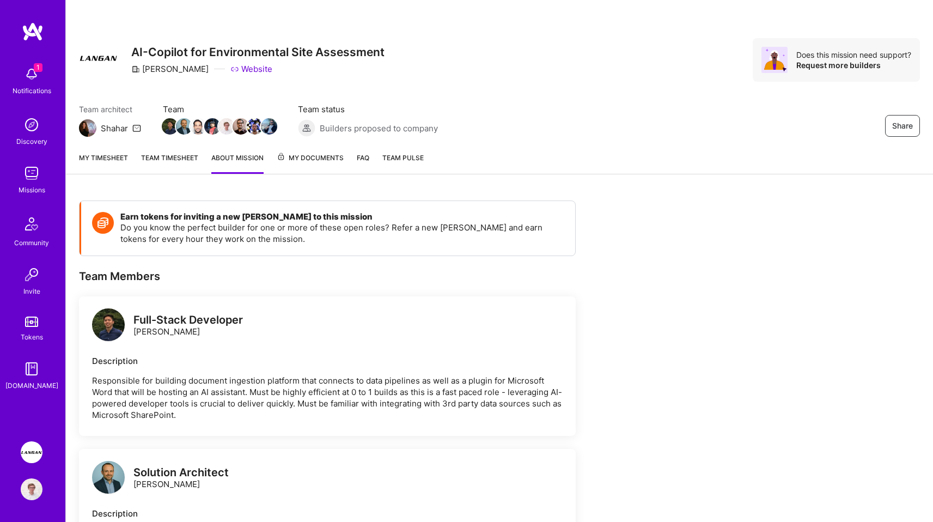
click at [194, 166] on link "Team timesheet" at bounding box center [169, 163] width 57 height 22
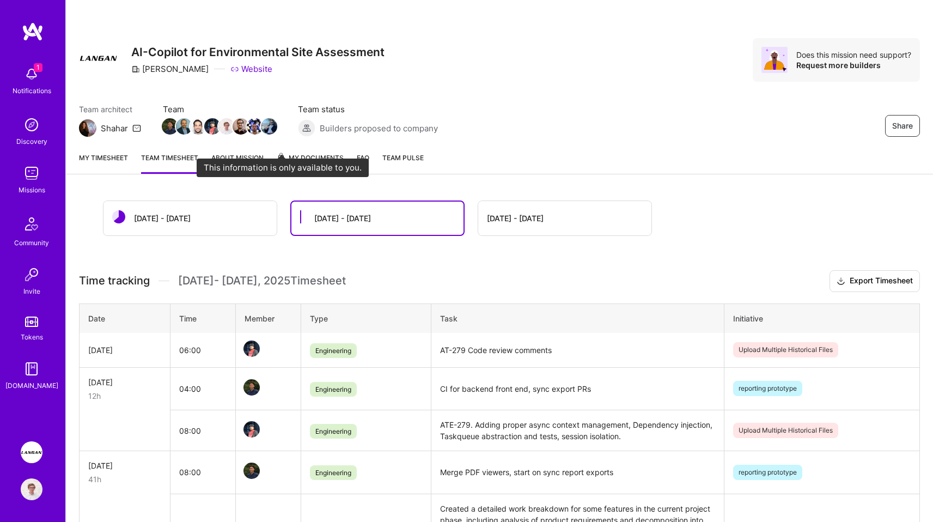
click at [281, 161] on span at bounding box center [281, 158] width 9 height 8
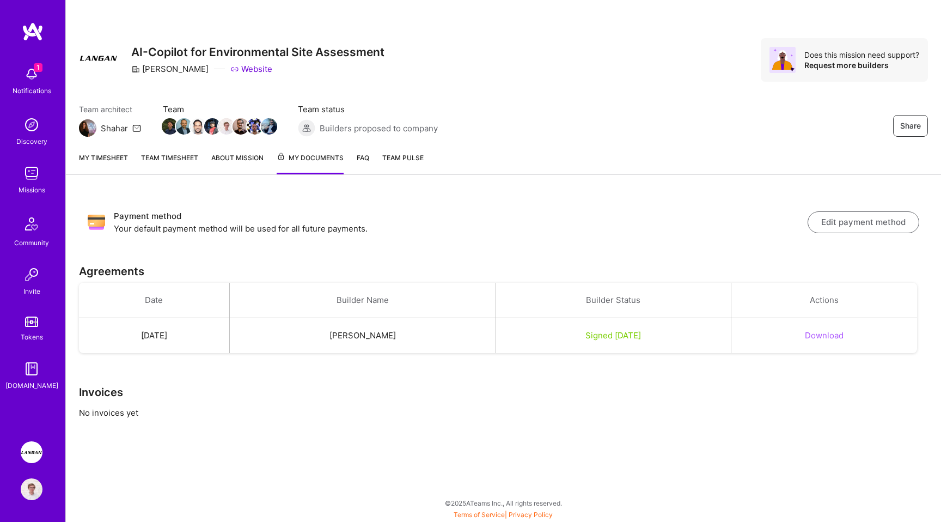
click at [396, 156] on span "Team Pulse" at bounding box center [402, 158] width 41 height 8
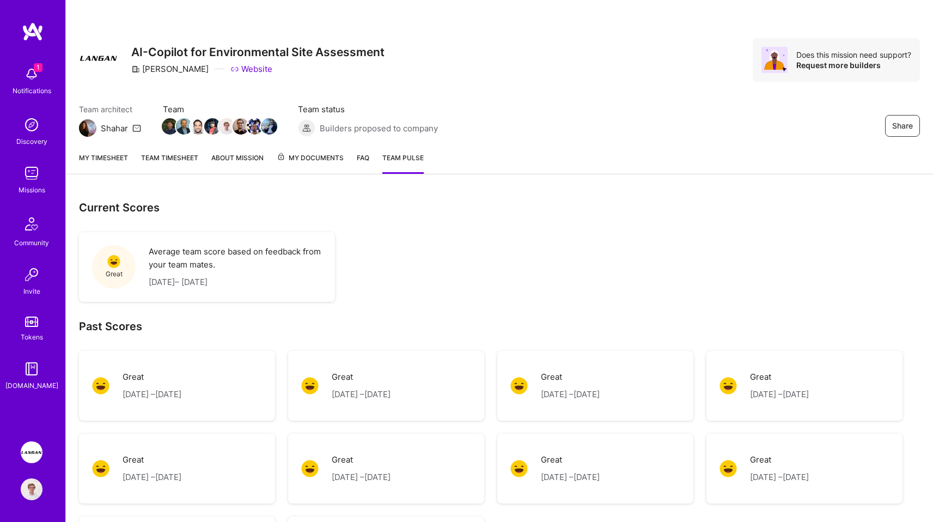
click at [357, 164] on link "FAQ" at bounding box center [363, 163] width 13 height 22
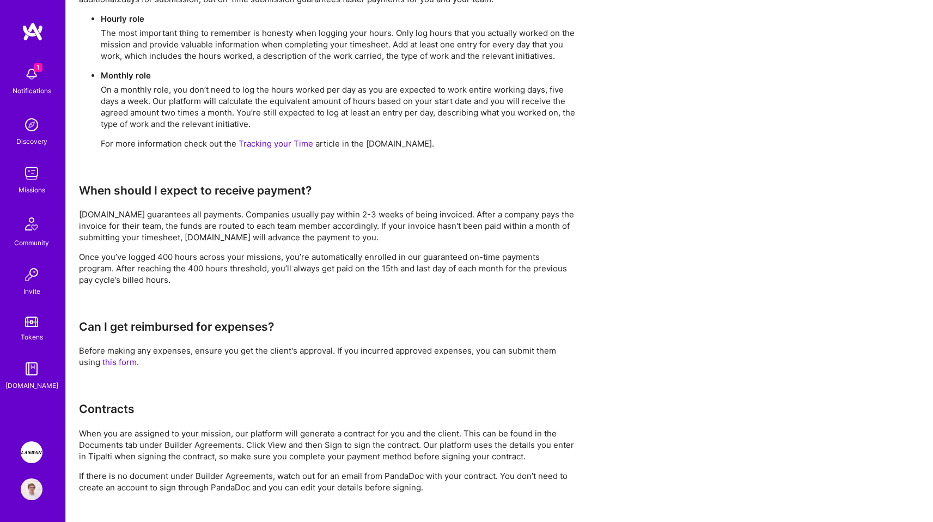
scroll to position [782, 0]
